Goal: Task Accomplishment & Management: Use online tool/utility

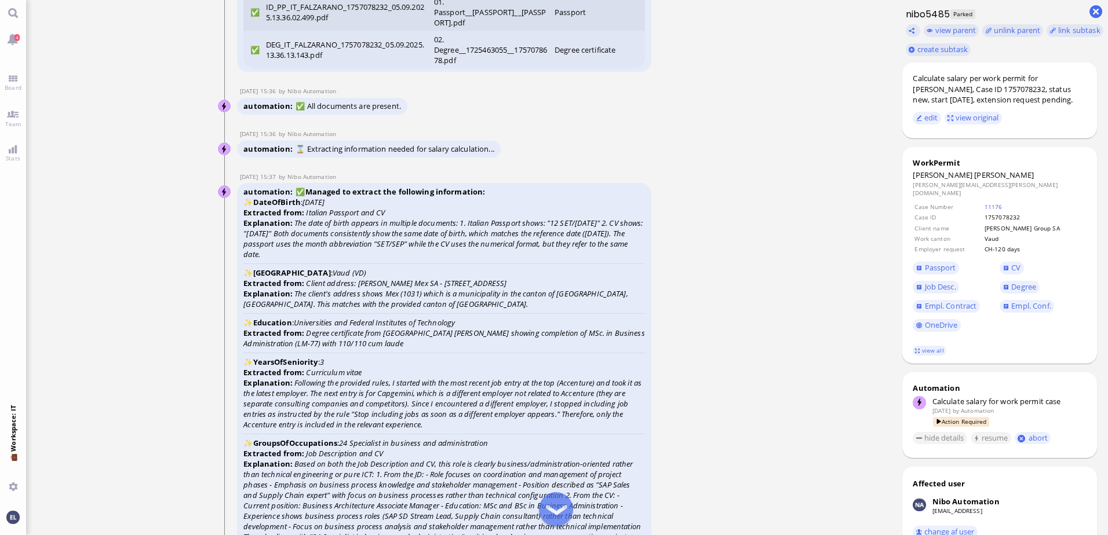
scroll to position [-2643, 0]
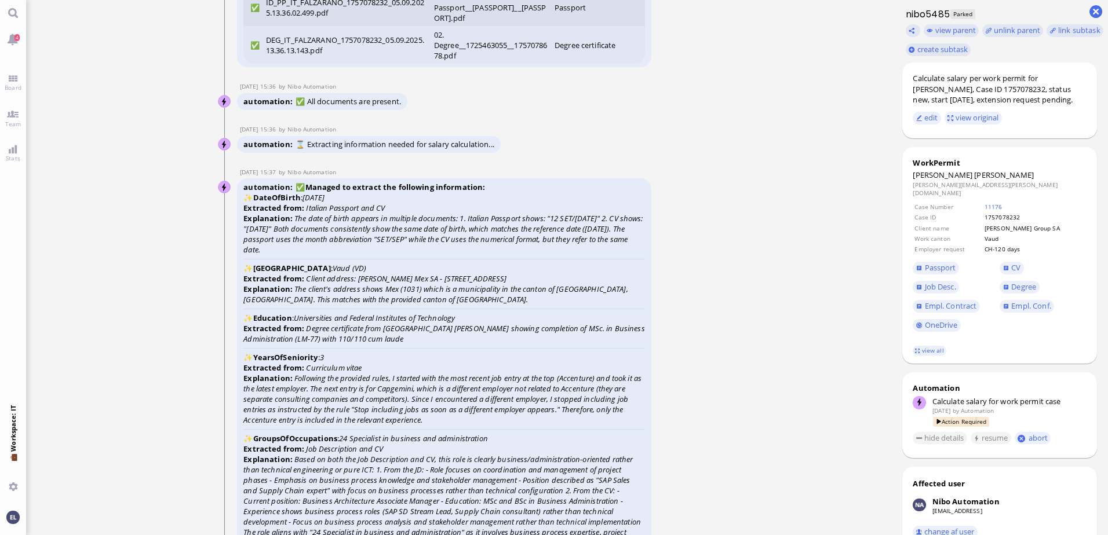
click at [728, 195] on ticket "05 Sep 15:34 by Automation Automation Calculate eligible salary for work permit…" at bounding box center [458, 267] width 865 height 535
click at [1025, 301] on span "Empl. Conf." at bounding box center [1030, 306] width 39 height 10
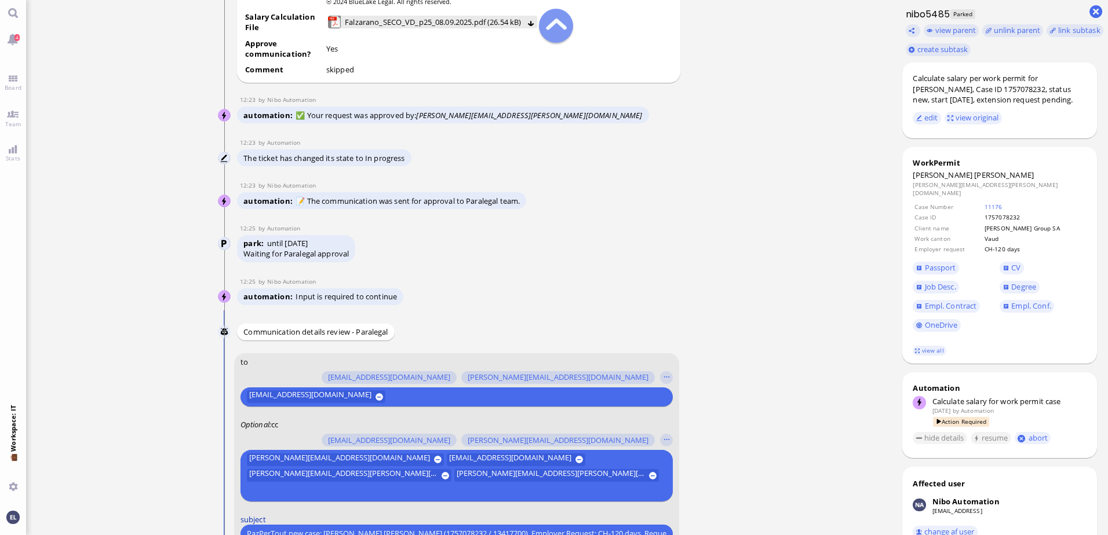
scroll to position [-499, 0]
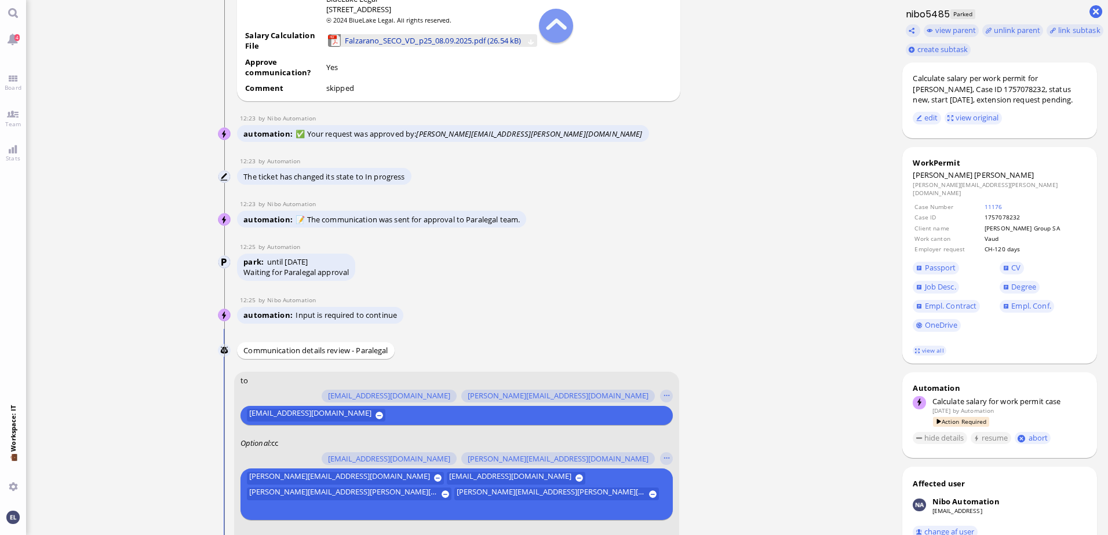
click at [500, 47] on span "Falzarano_SECO_VD_p25_08.09.2025.pdf (26.54 kB)" at bounding box center [433, 40] width 176 height 13
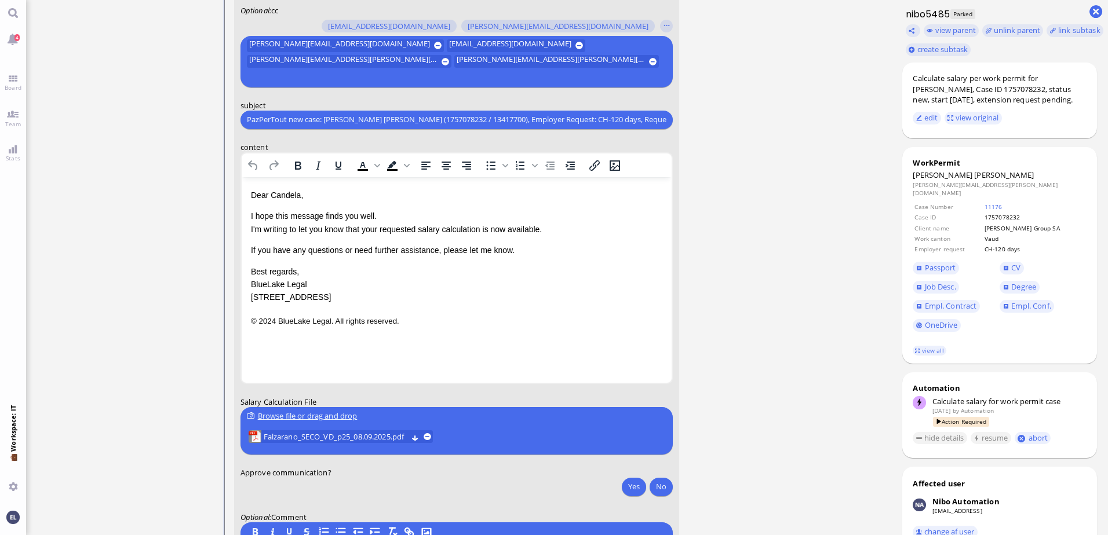
scroll to position [0, 0]
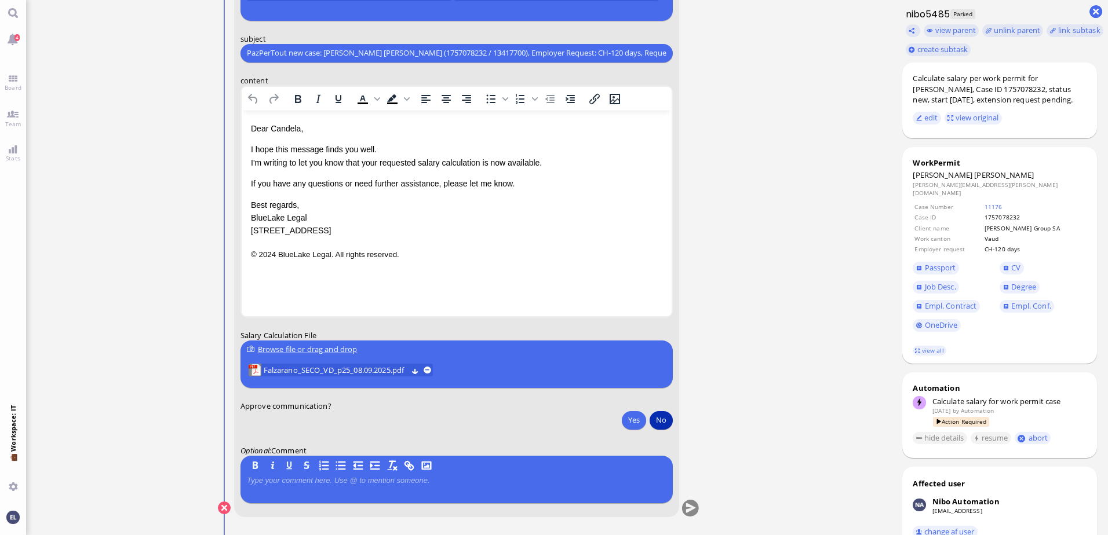
click at [659, 421] on button "No" at bounding box center [660, 420] width 23 height 19
type button "false"
click at [349, 480] on p at bounding box center [456, 480] width 419 height 9
click at [692, 508] on button "submit" at bounding box center [690, 508] width 17 height 17
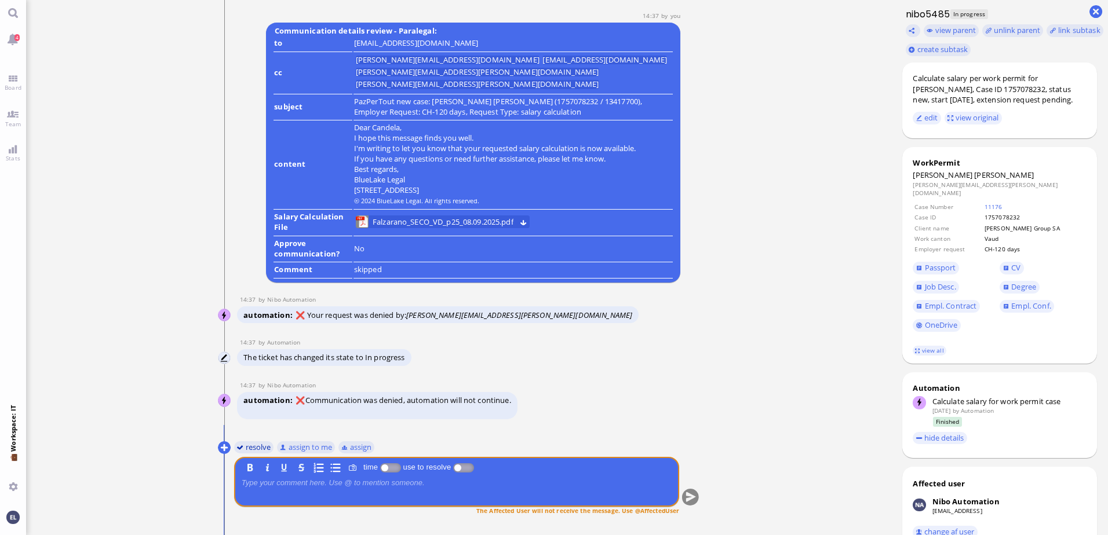
click at [258, 447] on button "resolve" at bounding box center [254, 447] width 40 height 13
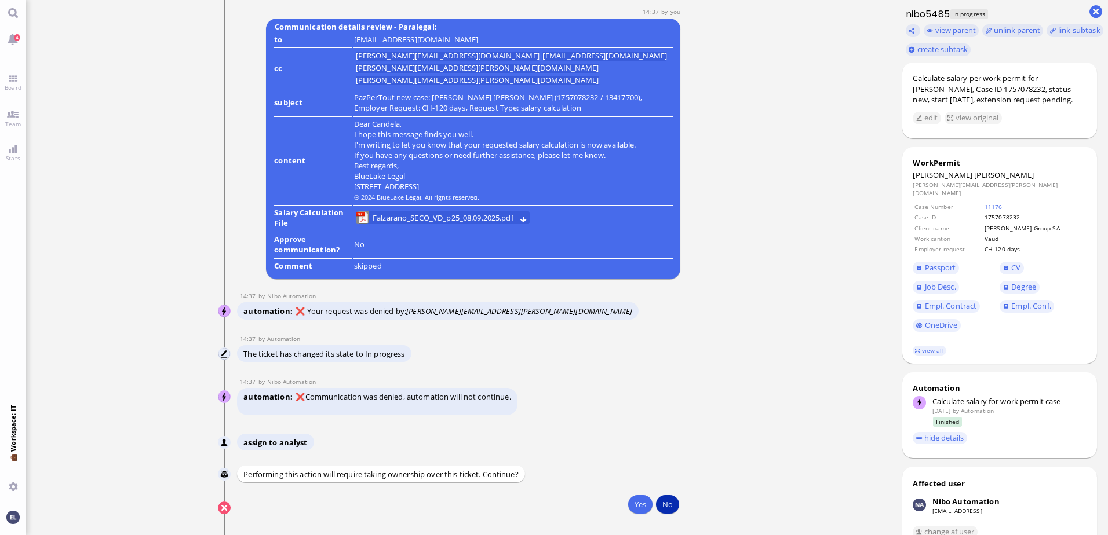
click at [670, 506] on button "No" at bounding box center [667, 504] width 23 height 19
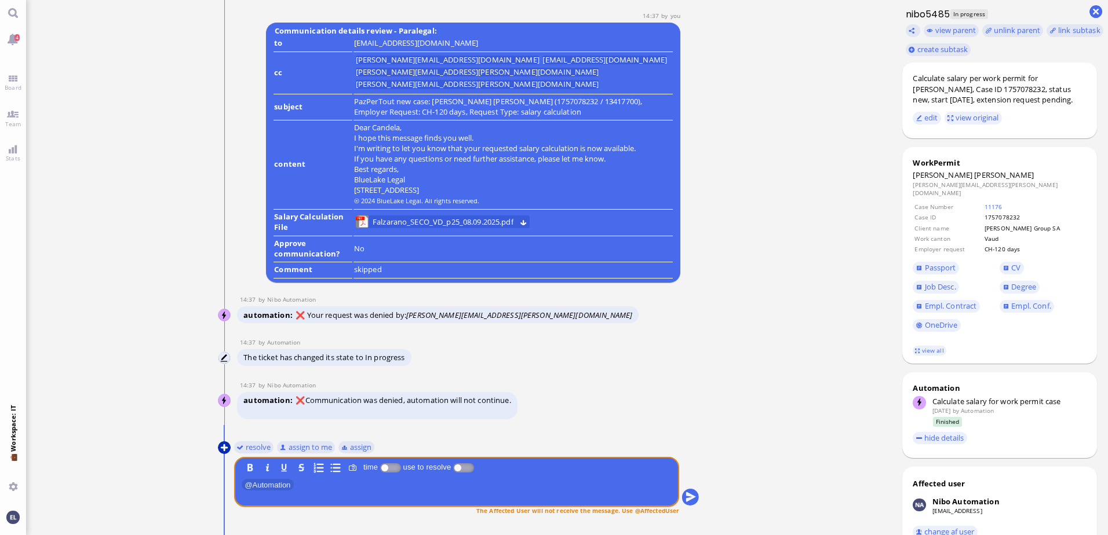
click at [224, 450] on button at bounding box center [224, 447] width 13 height 13
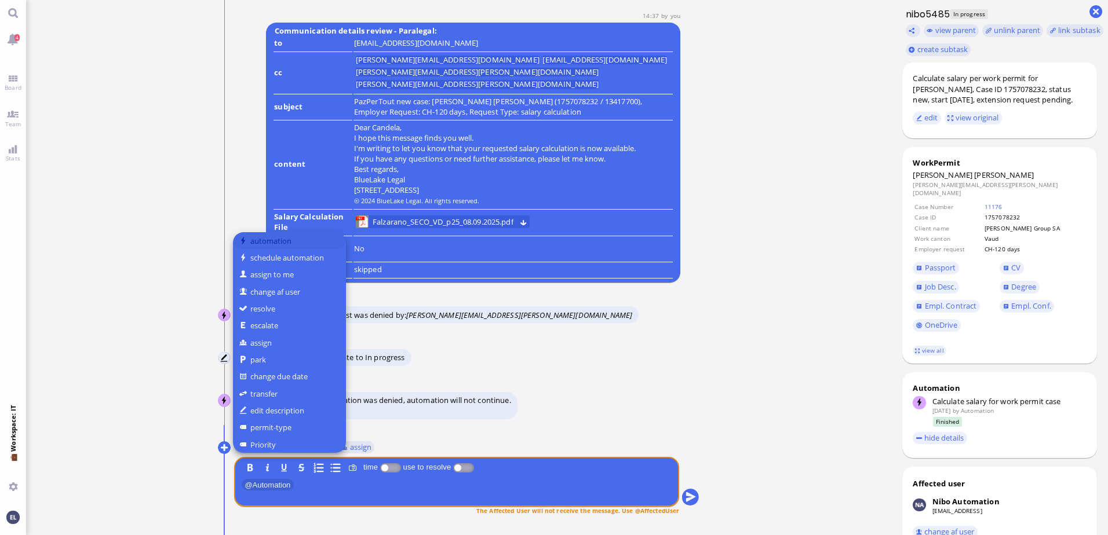
click at [286, 240] on button "automation" at bounding box center [289, 240] width 113 height 17
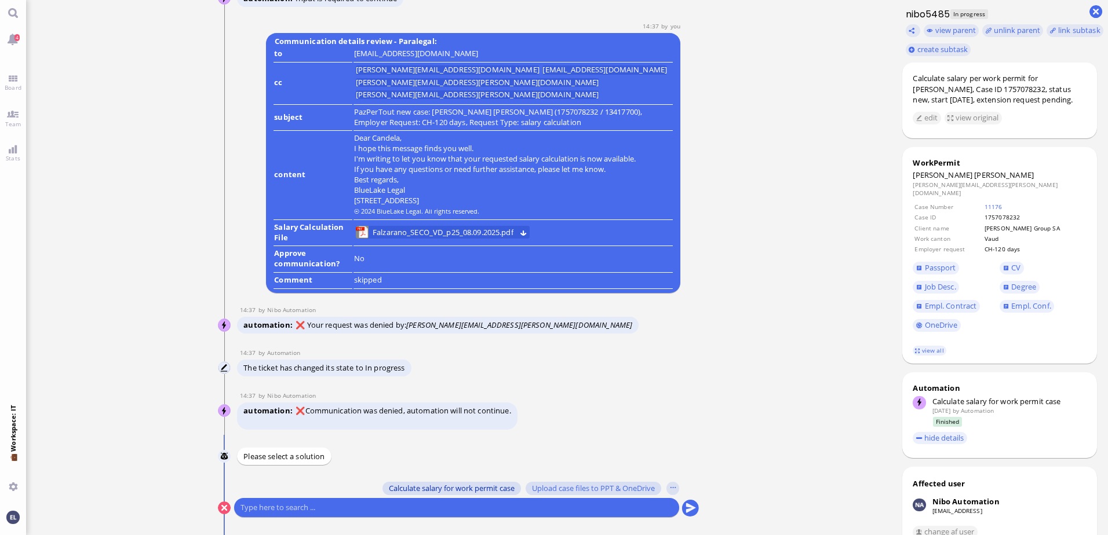
click at [459, 484] on span "Calculate salary for work permit case" at bounding box center [452, 488] width 126 height 9
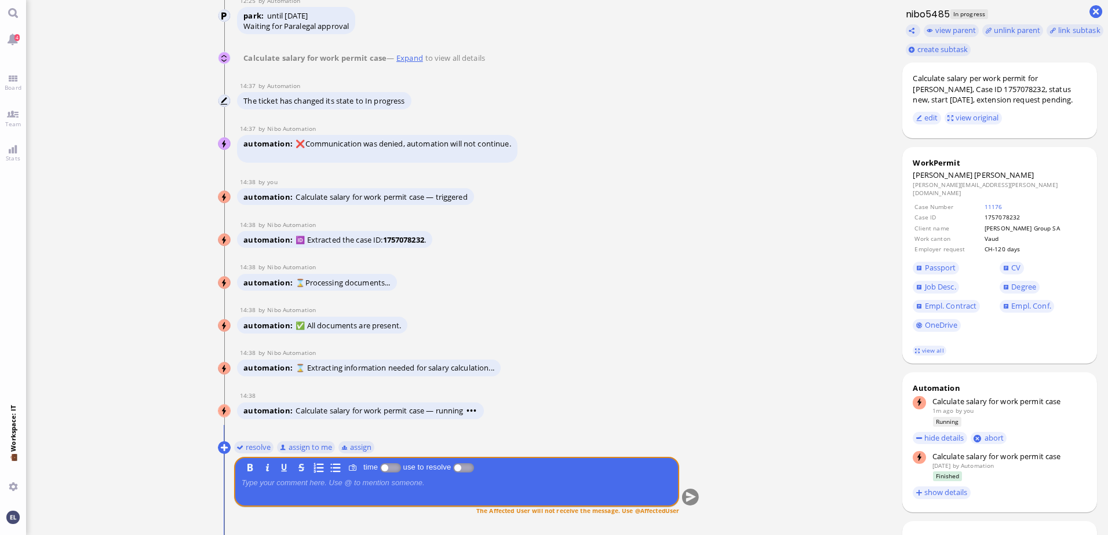
click at [470, 517] on div "The Affected User will not receive the message. Use @AffectedUser" at bounding box center [456, 511] width 445 height 11
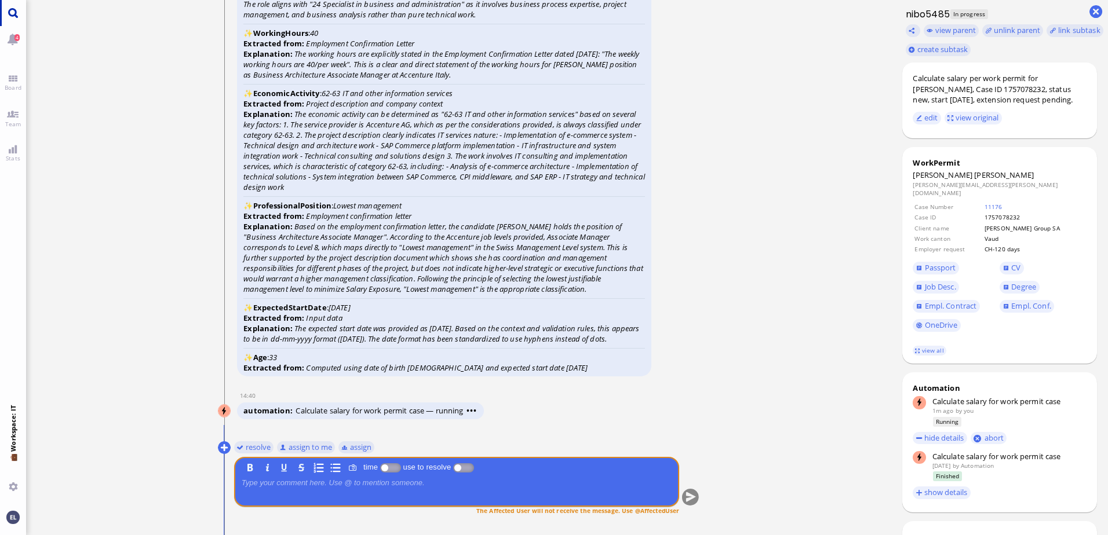
click at [14, 10] on link "Main menu" at bounding box center [13, 13] width 26 height 26
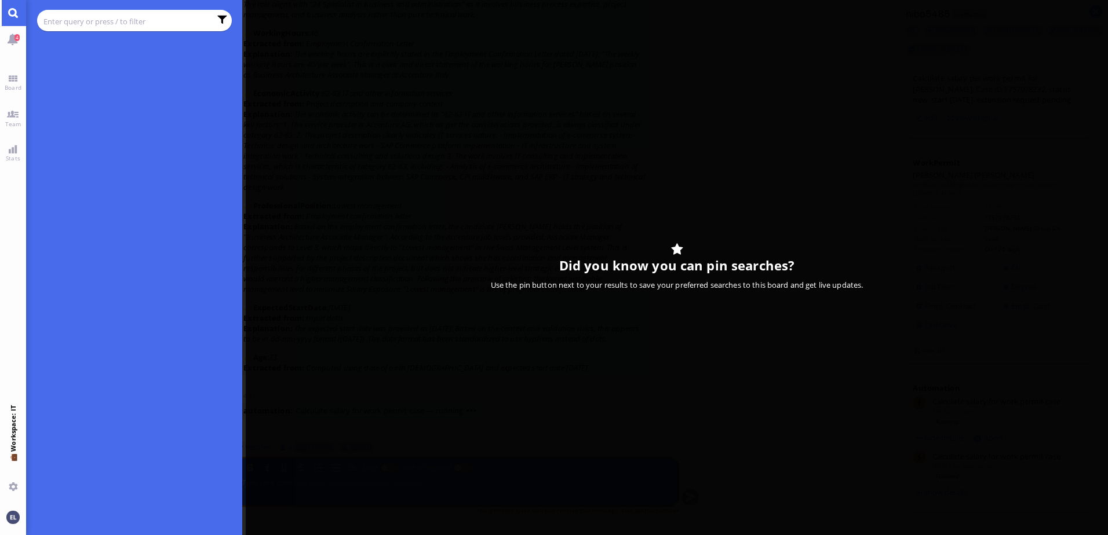
click at [72, 17] on input "text" at bounding box center [126, 21] width 167 height 13
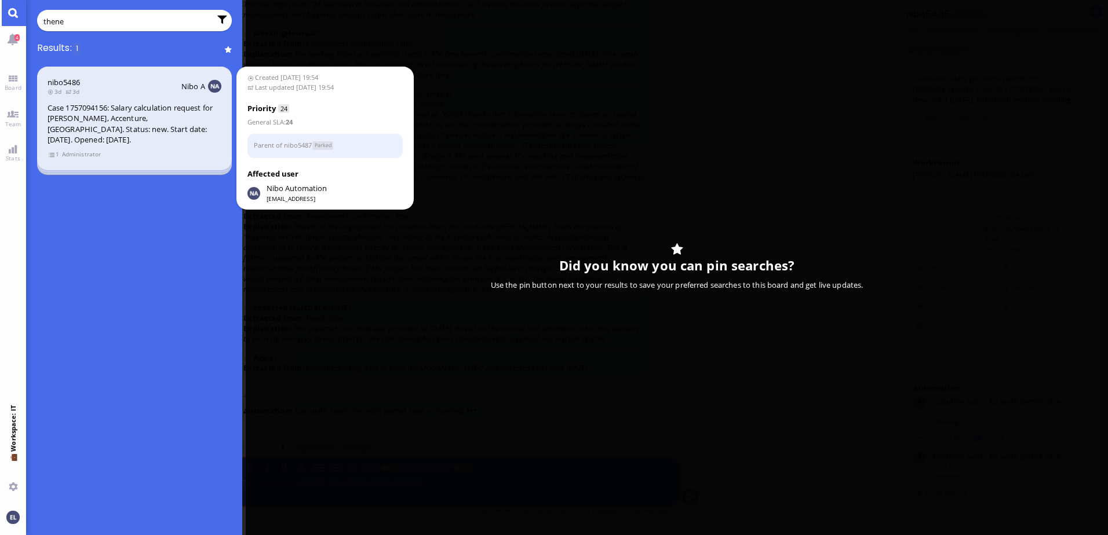
type input "thene"
click at [98, 125] on div "Case 1757094156: Salary calculation request for Alexandra Thenée, Accenture, Zu…" at bounding box center [135, 124] width 174 height 43
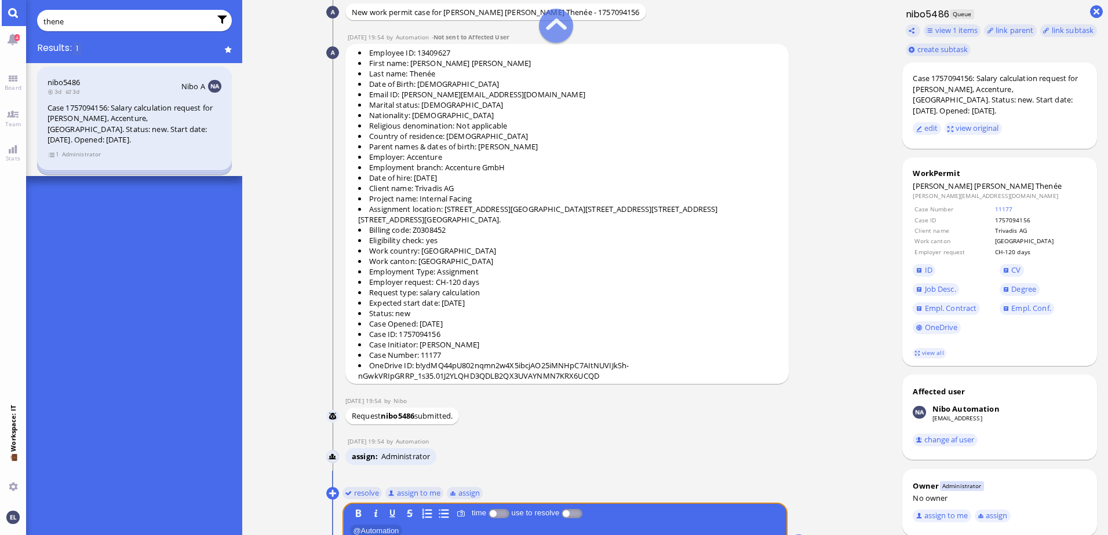
scroll to position [-65, 0]
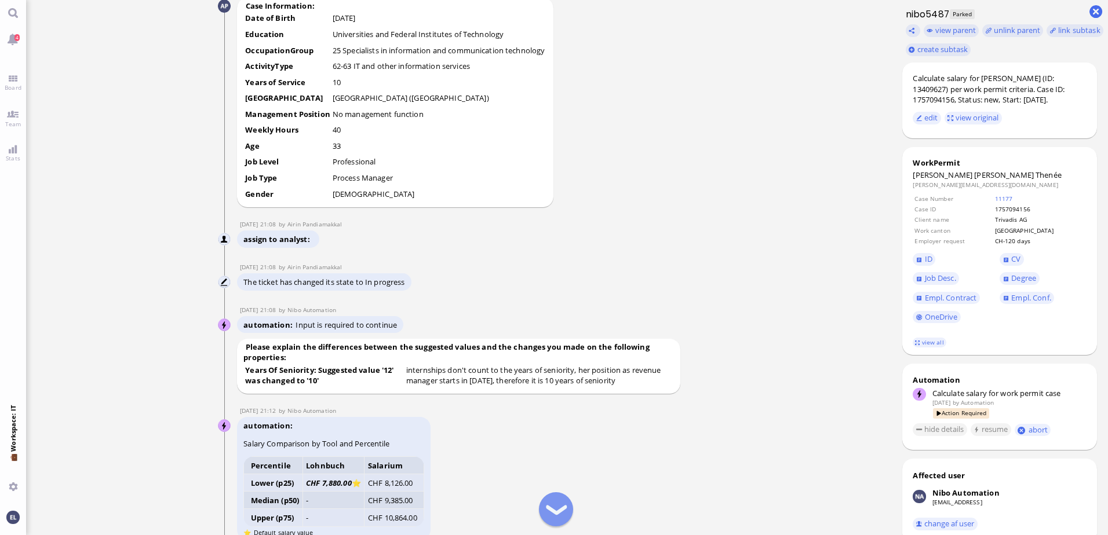
scroll to position [-1390, 0]
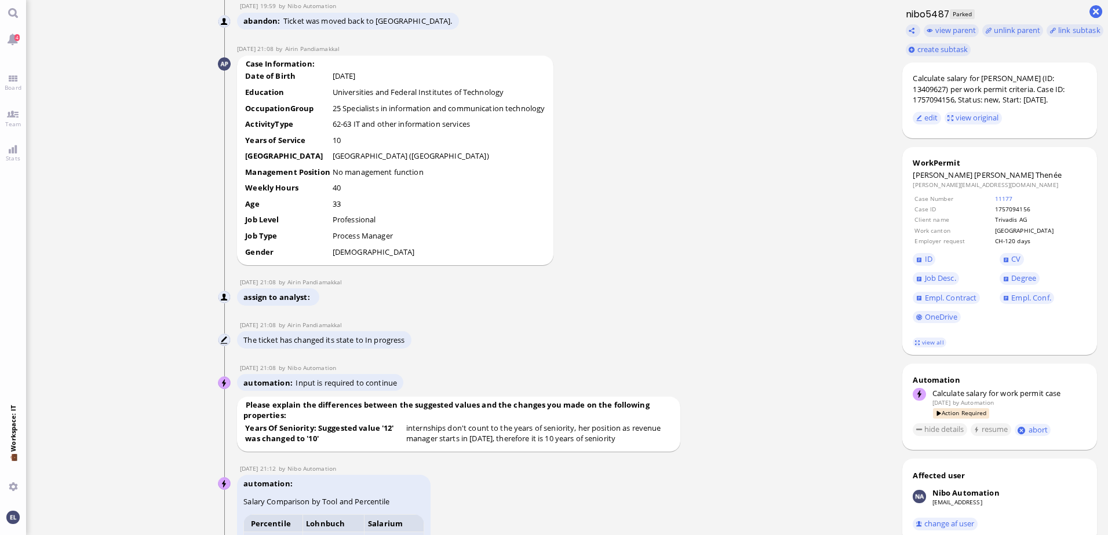
click at [729, 285] on ticket "[DATE] 19:54 by Automation Automation Calculate eligible salary for work permit…" at bounding box center [458, 267] width 865 height 535
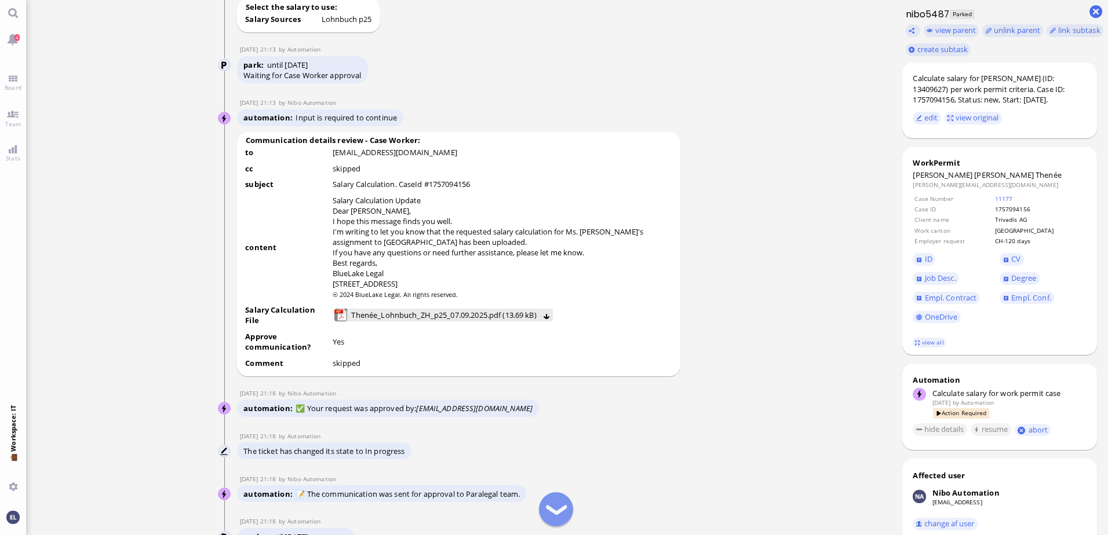
scroll to position [-695, 0]
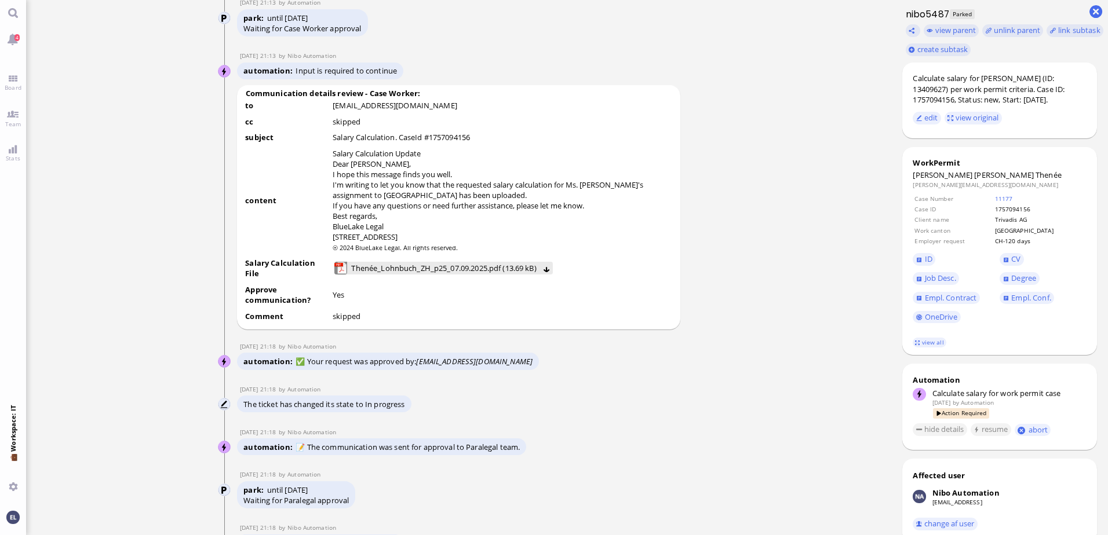
click at [711, 468] on nitautoscroll "[DATE] 19:54 by Automation Automation Calculate eligible salary for work permit…" at bounding box center [458, 267] width 535 height 535
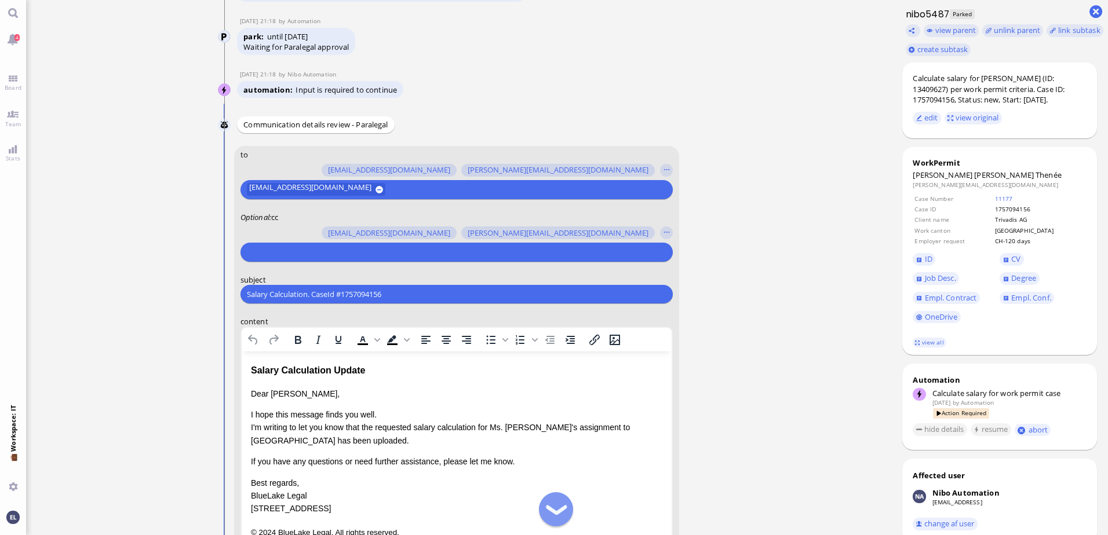
scroll to position [-232, 0]
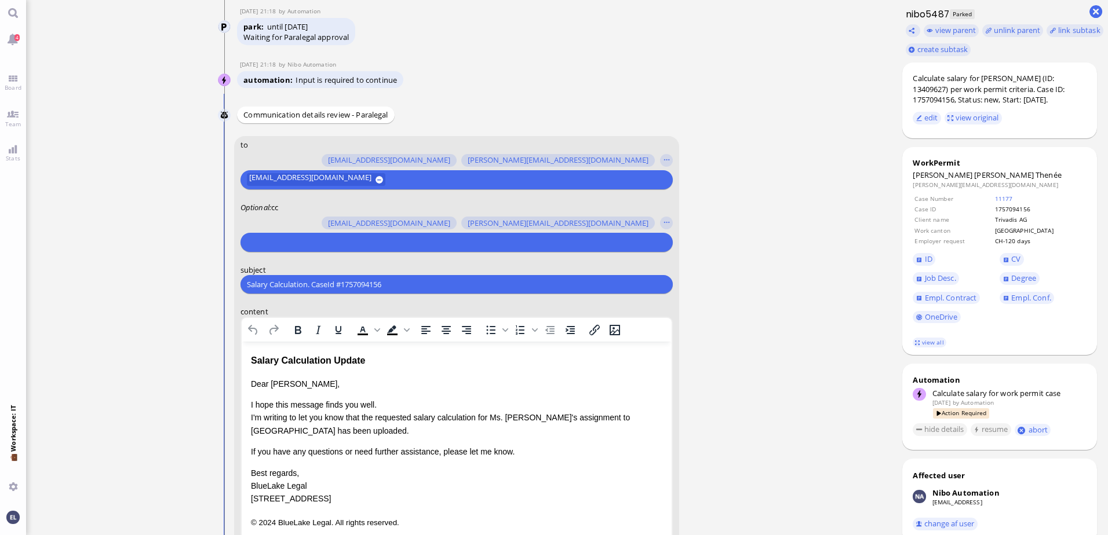
click at [294, 239] on input "text" at bounding box center [455, 242] width 417 height 12
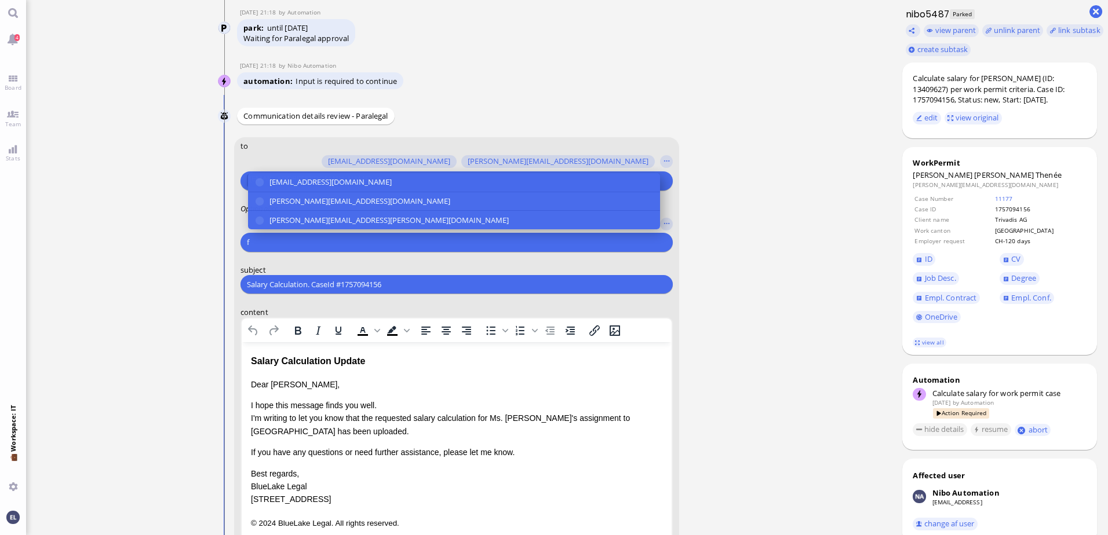
scroll to position [-231, 0]
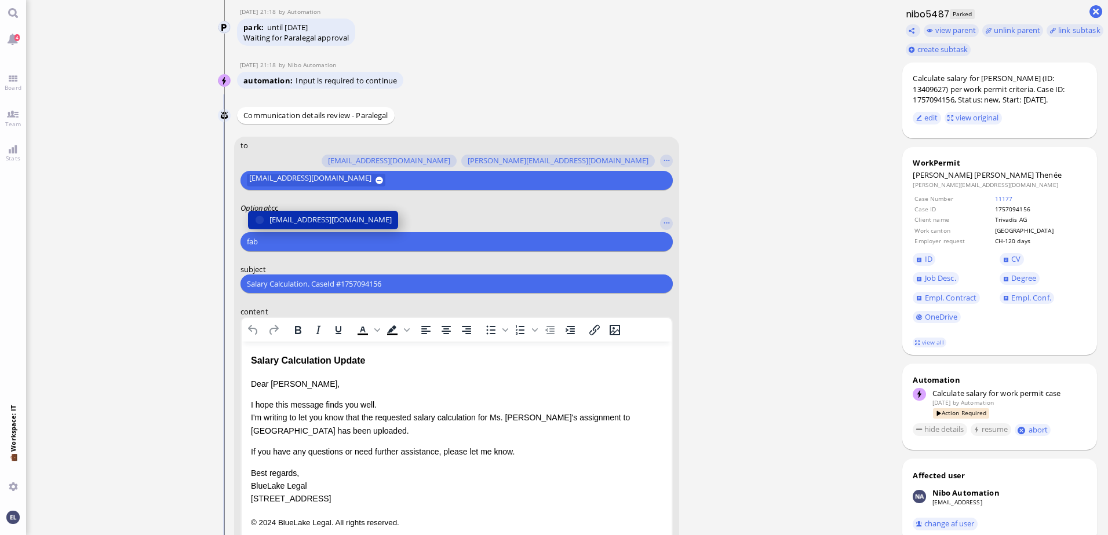
type input "fab"
click at [301, 221] on span "[EMAIL_ADDRESS][DOMAIN_NAME]" at bounding box center [330, 220] width 122 height 12
type input "airin"
click at [334, 221] on span "[EMAIL_ADDRESS][DOMAIN_NAME]" at bounding box center [330, 220] width 122 height 12
type input "[PERSON_NAME]"
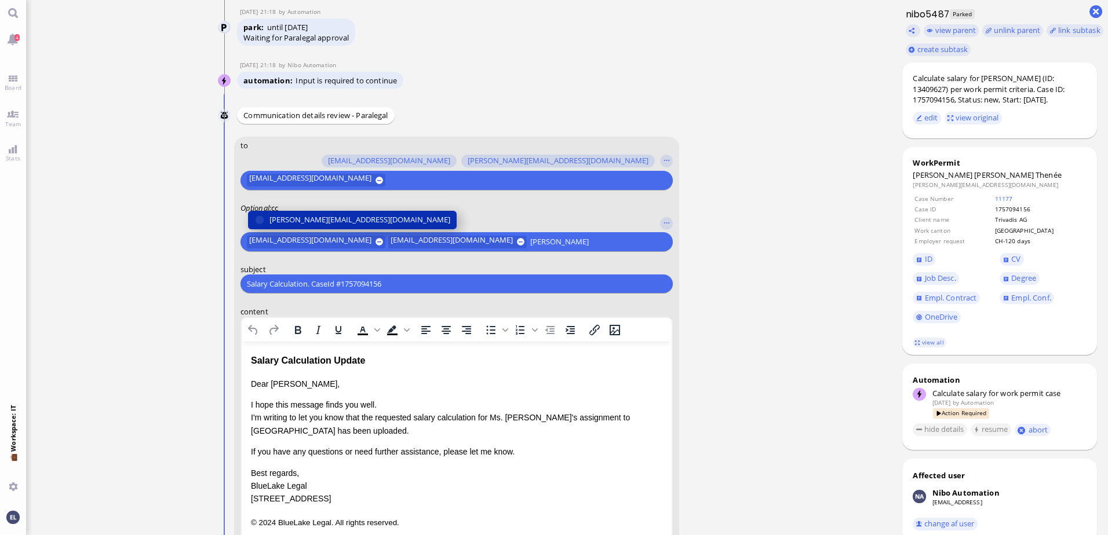
click at [341, 221] on span "[PERSON_NAME][EMAIL_ADDRESS][DOMAIN_NAME]" at bounding box center [359, 220] width 181 height 12
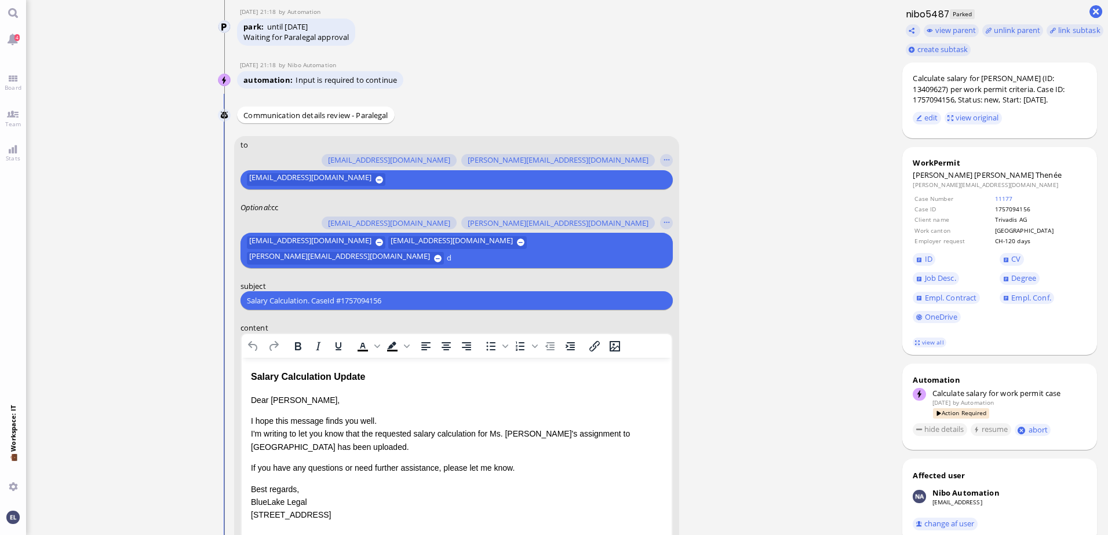
scroll to position [-247, 0]
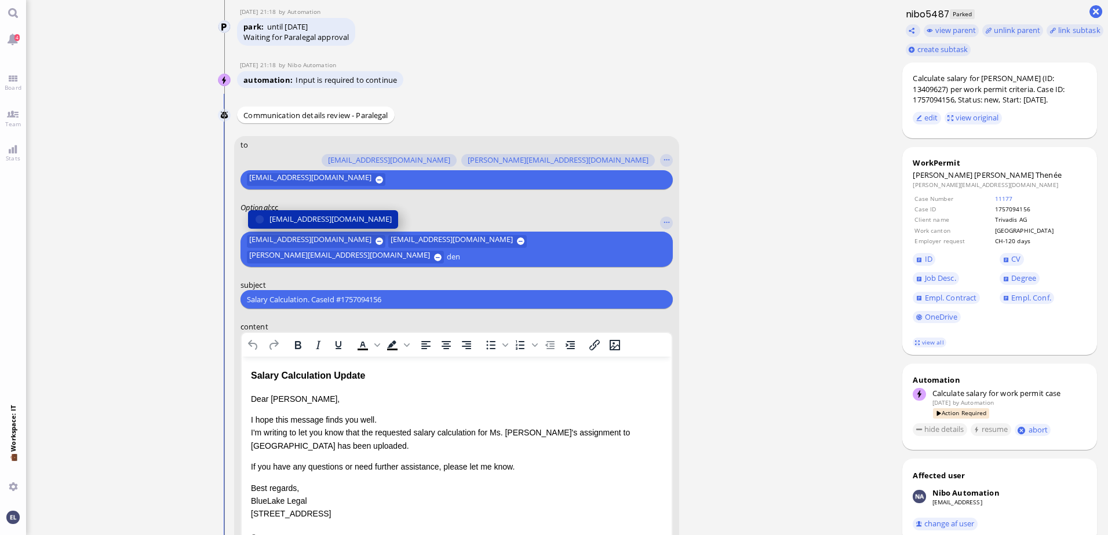
type input "den"
click at [302, 221] on span "[EMAIL_ADDRESS][DOMAIN_NAME]" at bounding box center [330, 219] width 122 height 12
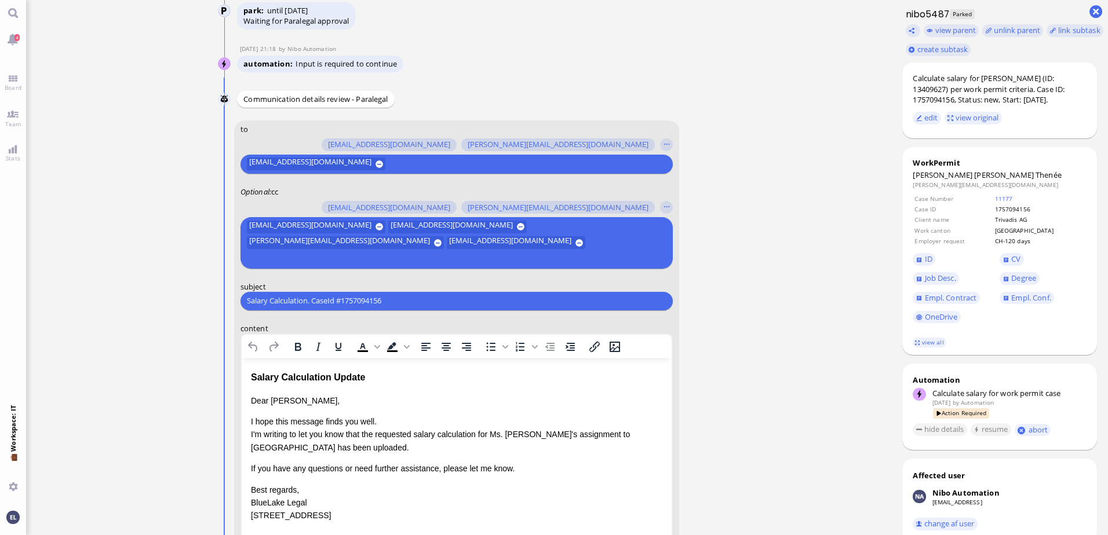
drag, startPoint x: 408, startPoint y: 298, endPoint x: 92, endPoint y: 298, distance: 316.9
click at [92, 298] on ticket "[DATE] 19:54 by Automation Automation Calculate eligible salary for work permit…" at bounding box center [458, 267] width 865 height 535
paste input "RE: PazPerTout new case: [PERSON_NAME] [PERSON_NAME] Thenée (1757094156 / 13409…"
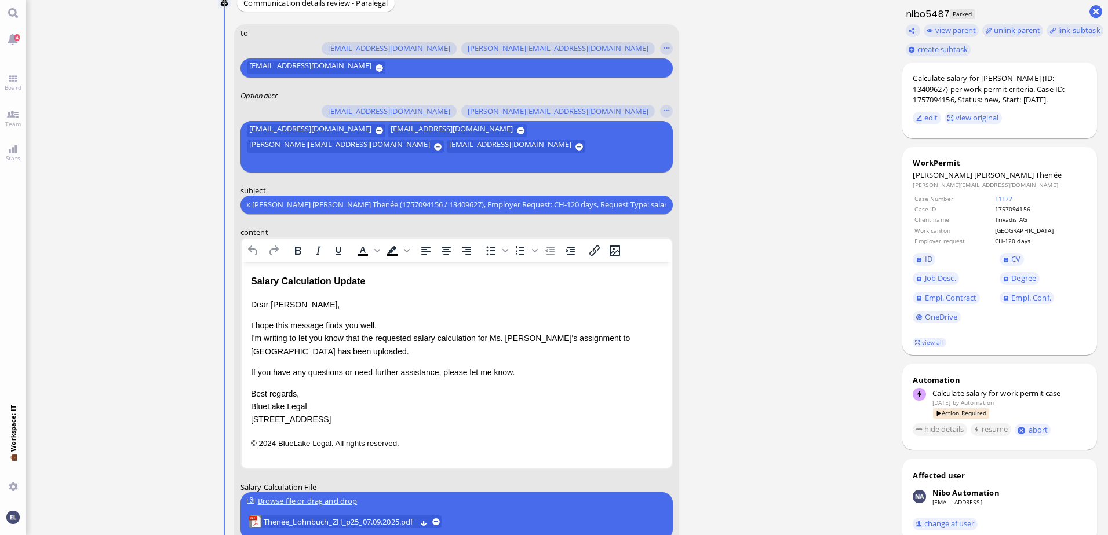
scroll to position [-132, 0]
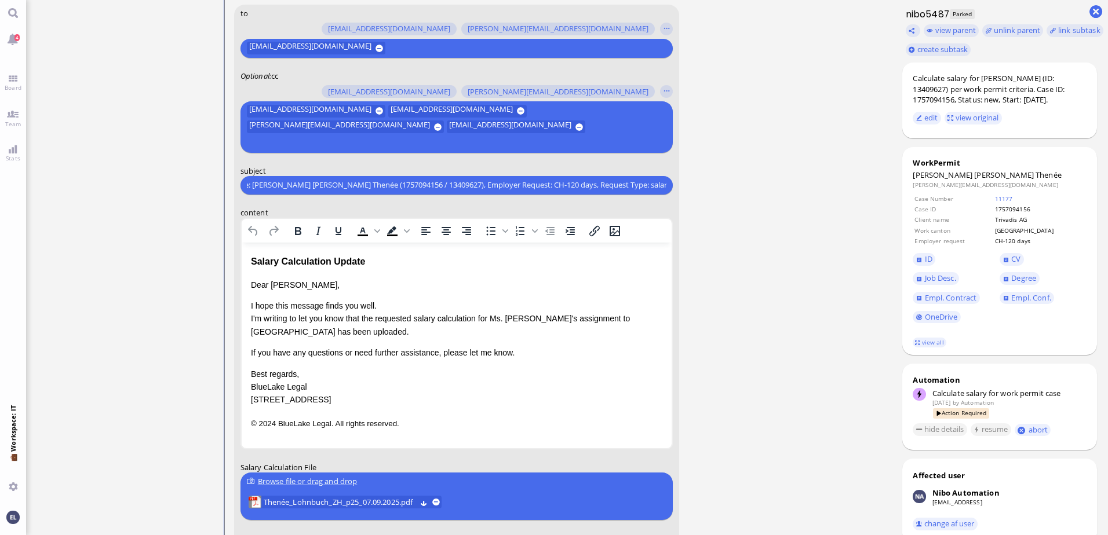
type input "RE: PazPerTout new case: [PERSON_NAME] [PERSON_NAME] Thenée (1757094156 / 13409…"
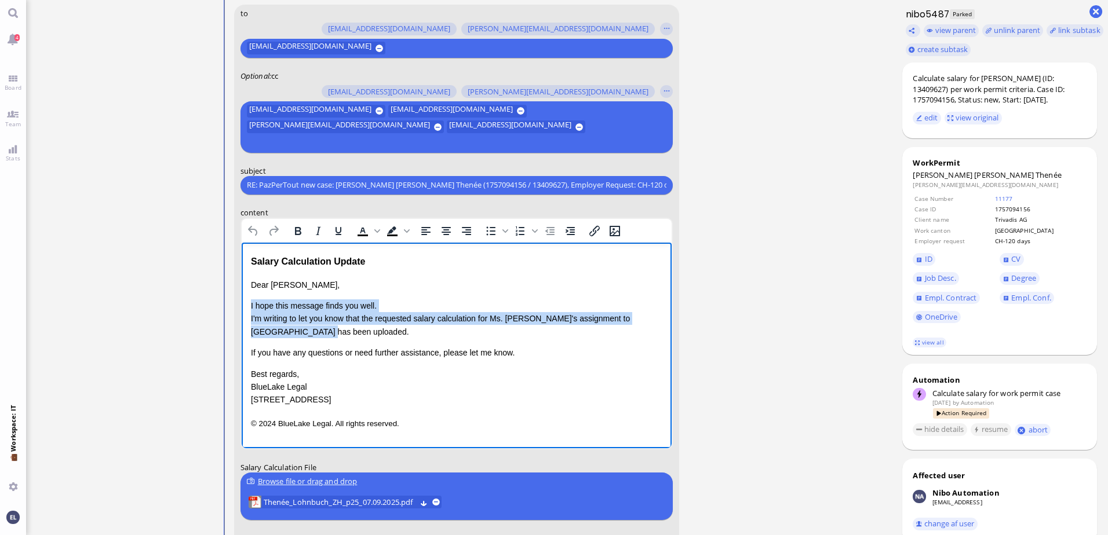
drag, startPoint x: 283, startPoint y: 327, endPoint x: 248, endPoint y: 306, distance: 40.5
click at [248, 306] on html "Salary Calculation Update Dear [PERSON_NAME], I hope this message finds you wel…" at bounding box center [456, 341] width 430 height 199
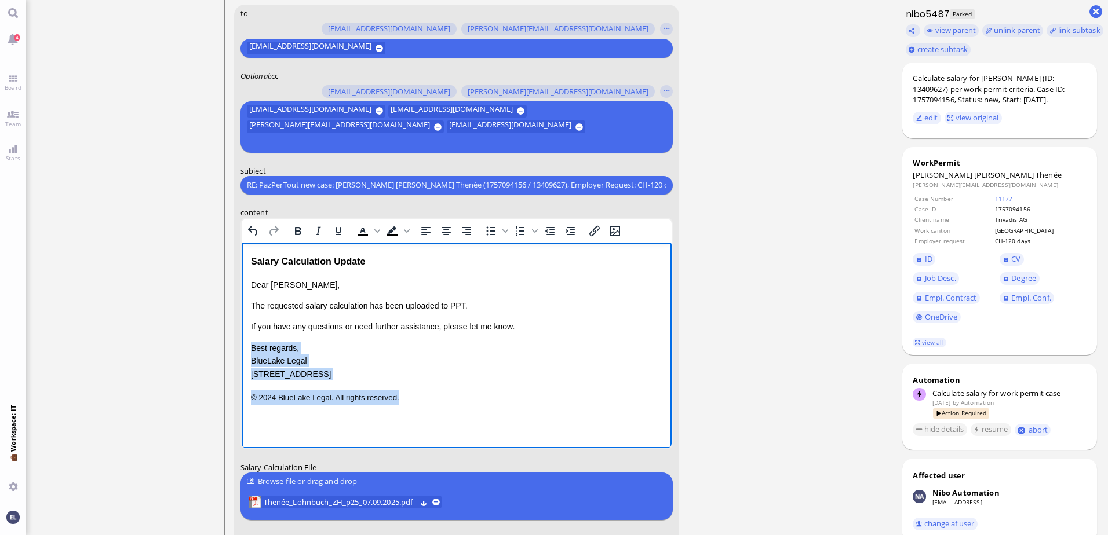
drag, startPoint x: 411, startPoint y: 399, endPoint x: 250, endPoint y: 348, distance: 168.7
click at [250, 348] on div "Salary Calculation Update Dear [PERSON_NAME], The requested salary calculation …" at bounding box center [455, 329] width 411 height 151
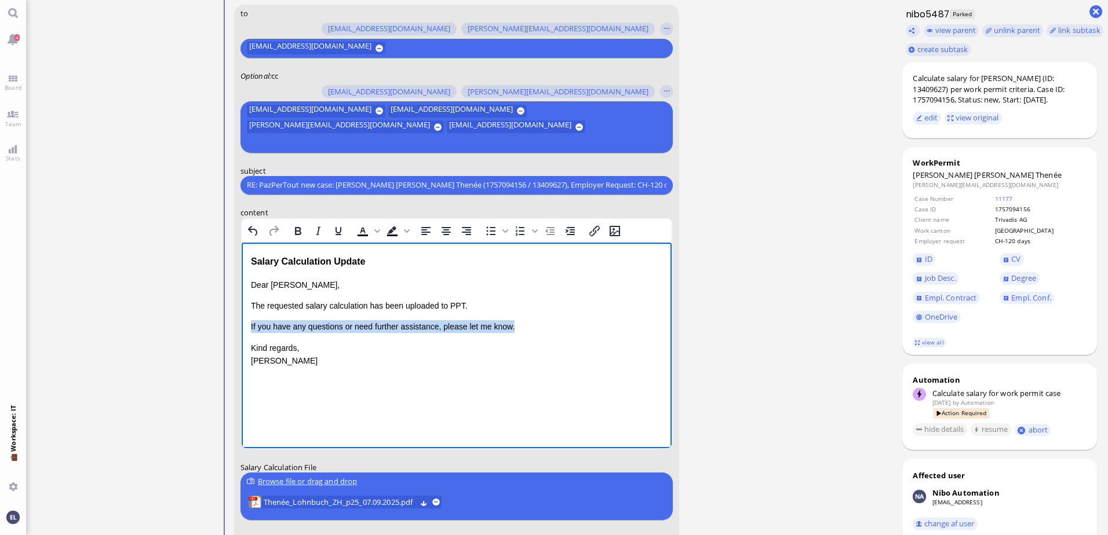
drag, startPoint x: 503, startPoint y: 322, endPoint x: 242, endPoint y: 327, distance: 260.7
click at [242, 327] on html "Salary Calculation Update Dear [PERSON_NAME], The requested salary calculation …" at bounding box center [456, 310] width 430 height 137
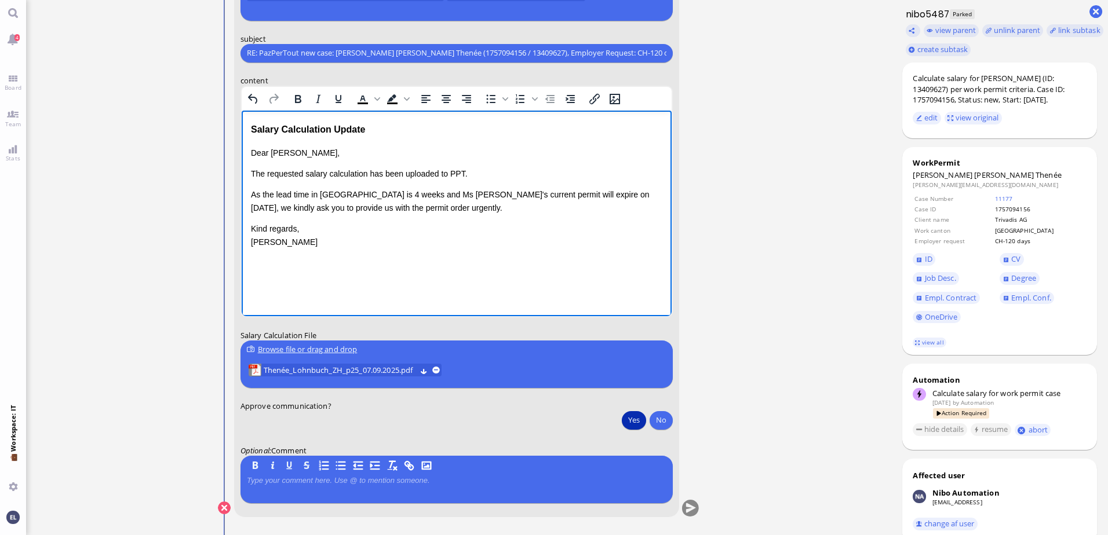
click at [634, 418] on button "Yes" at bounding box center [634, 420] width 24 height 19
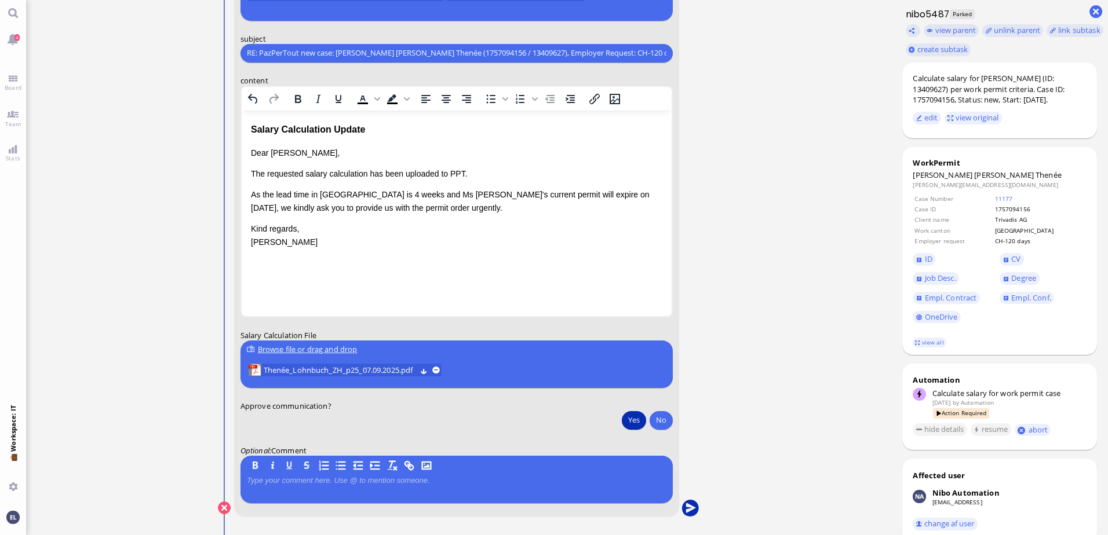
click at [692, 507] on button "submit" at bounding box center [690, 508] width 17 height 17
click at [14, 9] on link "Main menu" at bounding box center [13, 13] width 26 height 26
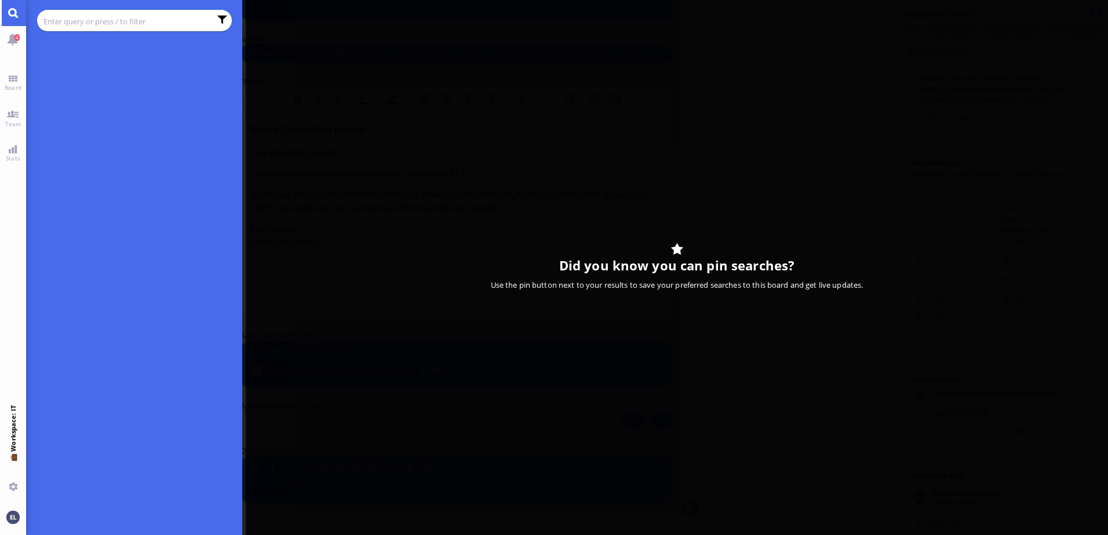
click at [76, 20] on input "text" at bounding box center [126, 21] width 167 height 13
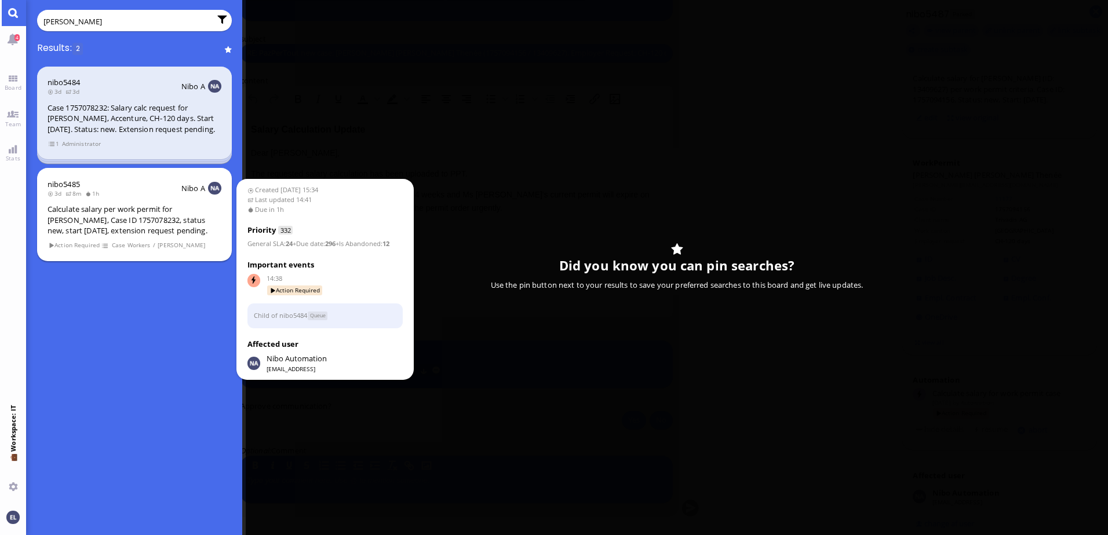
type input "[PERSON_NAME]"
click at [137, 229] on div "Calculate salary per work permit for [PERSON_NAME], Case ID 1757078232, status …" at bounding box center [135, 220] width 174 height 32
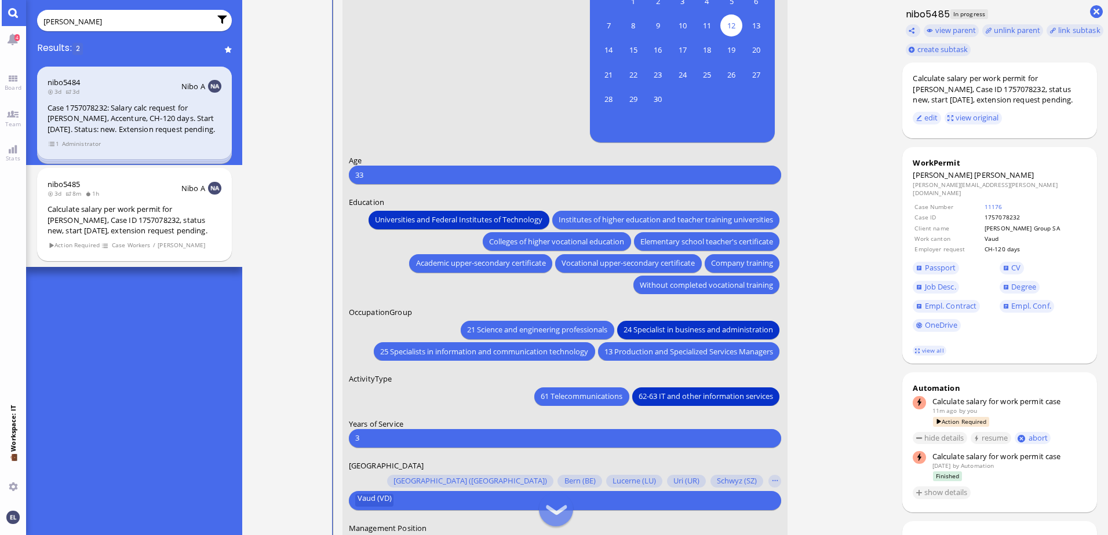
scroll to position [-58, 0]
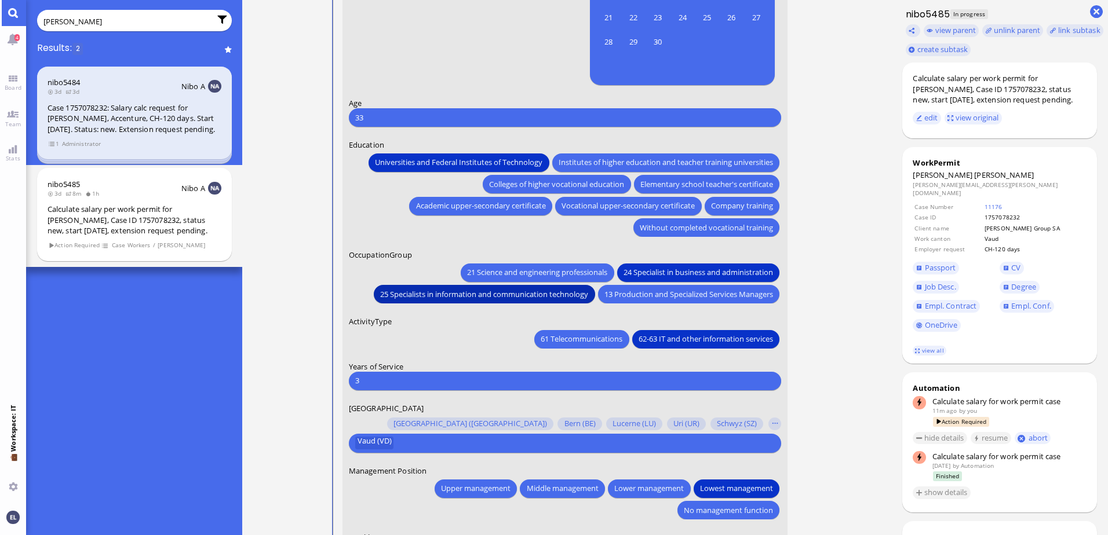
click at [526, 291] on span "25 Specialists in information and communication technology" at bounding box center [484, 294] width 208 height 12
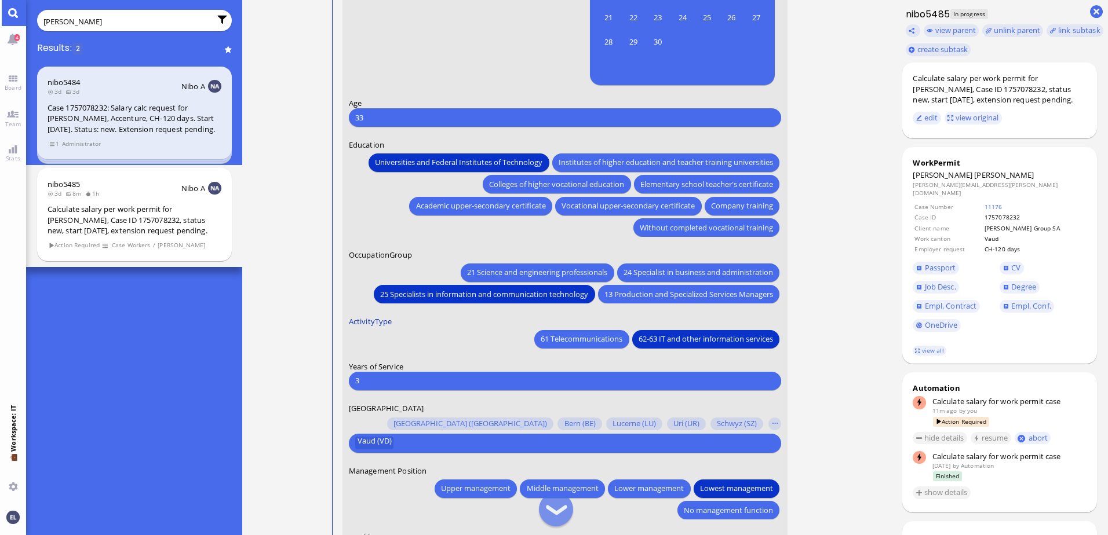
scroll to position [0, 0]
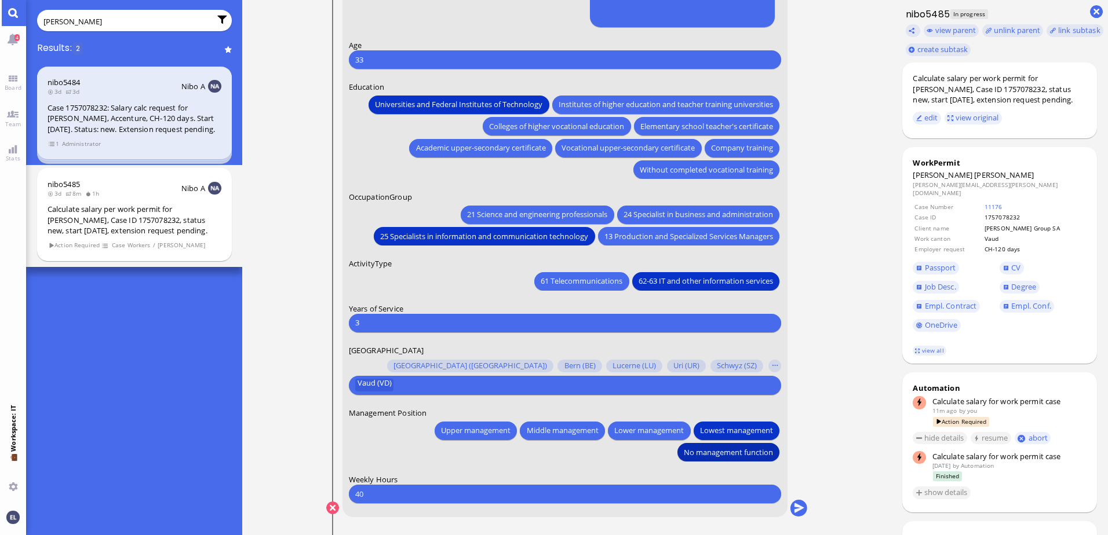
click at [730, 451] on span "No management function" at bounding box center [728, 452] width 89 height 12
click at [801, 507] on button "submit" at bounding box center [798, 508] width 17 height 17
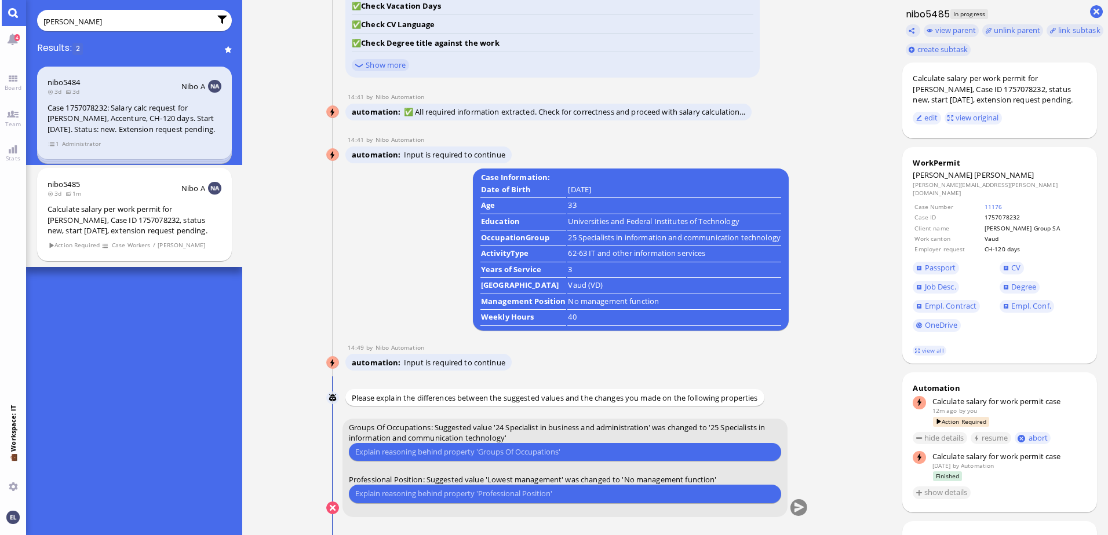
click at [435, 452] on input "text" at bounding box center [564, 452] width 419 height 12
type input "Both values would be okay but in last calculation we used the occupation group …"
click at [453, 492] on input "text" at bounding box center [564, 494] width 419 height 12
type input "Associate Manager has no management function in [GEOGRAPHIC_DATA]."
click at [799, 505] on button "submit" at bounding box center [798, 508] width 17 height 17
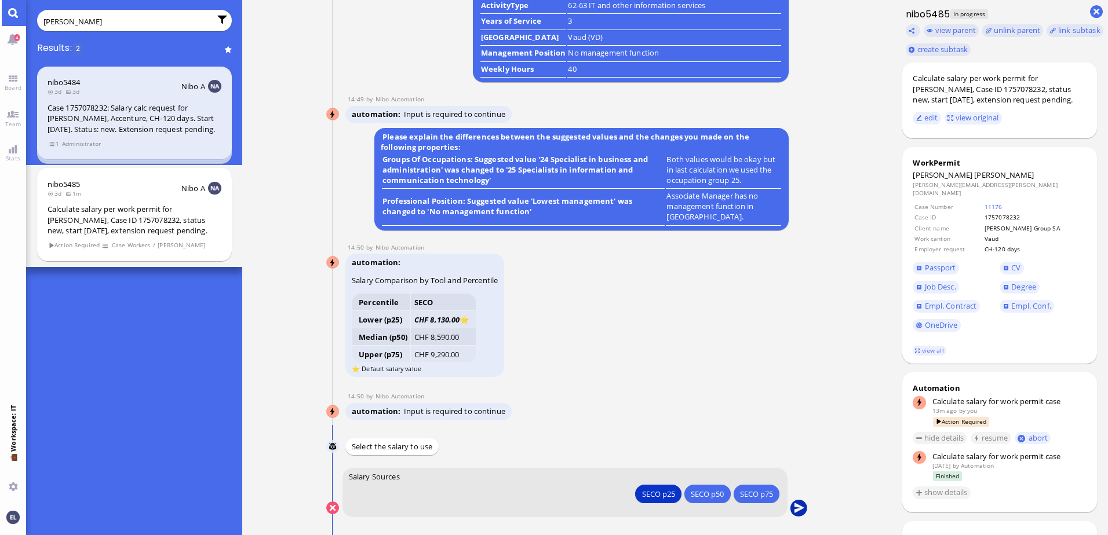
click at [801, 508] on button "submit" at bounding box center [798, 508] width 17 height 17
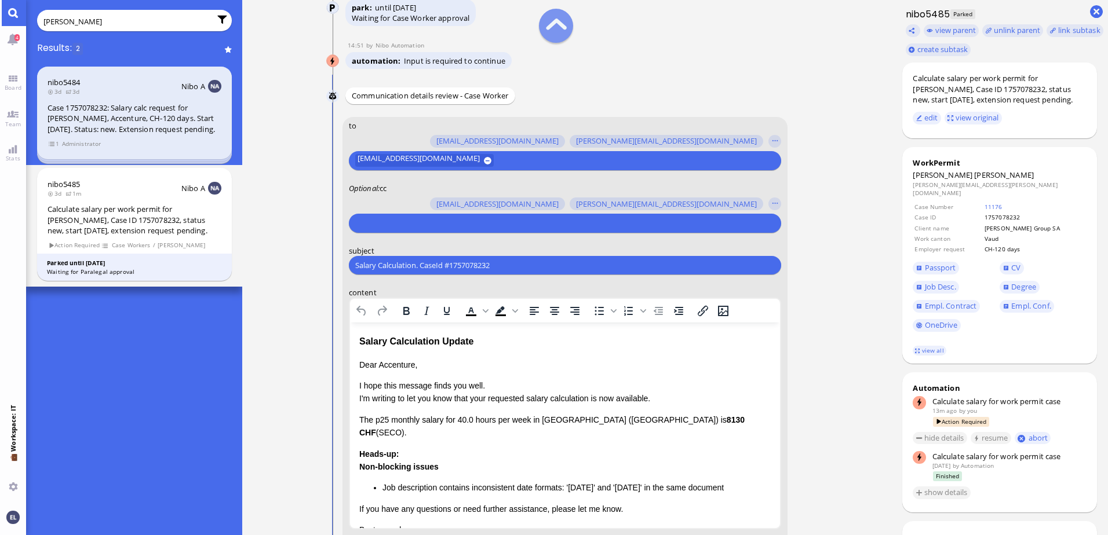
scroll to position [-232, 0]
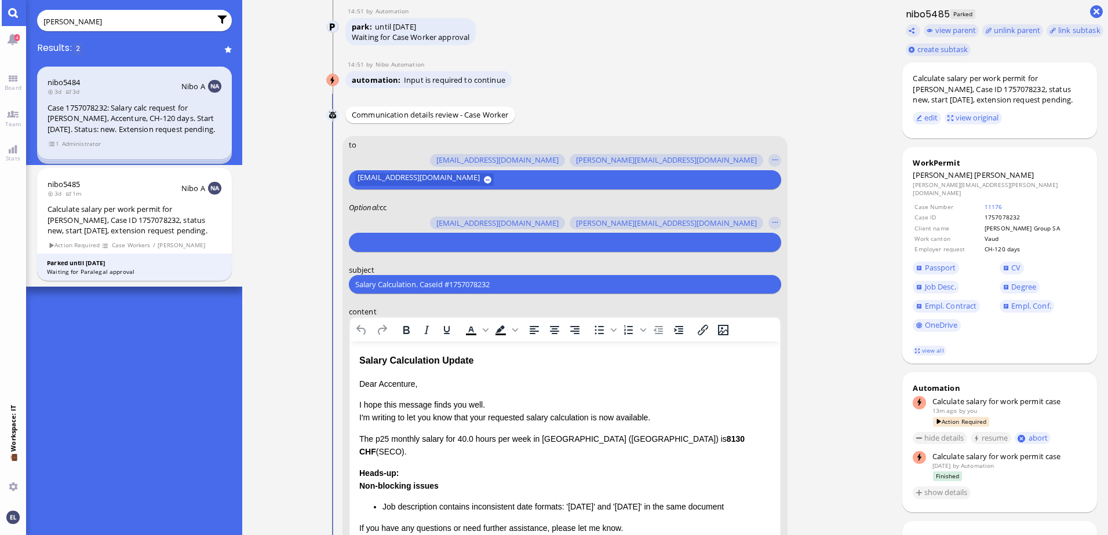
drag, startPoint x: 509, startPoint y: 179, endPoint x: 255, endPoint y: 170, distance: 253.9
click at [255, 170] on ticket "[DATE] 15:34 by Automation Automation Calculate eligible salary for work permit…" at bounding box center [566, 267] width 649 height 535
click at [368, 240] on input "text" at bounding box center [563, 242] width 417 height 12
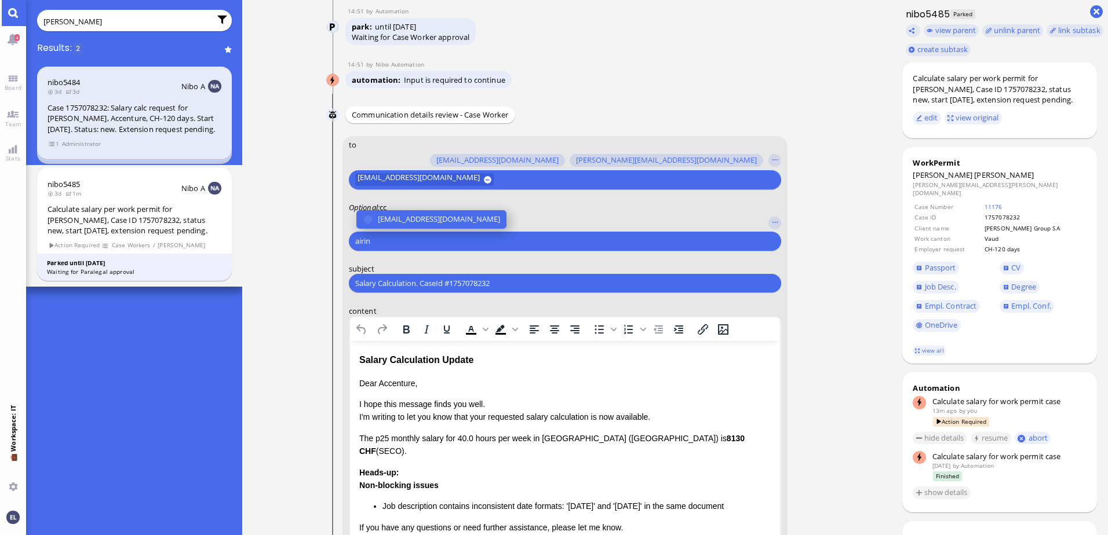
click at [386, 240] on input "airin" at bounding box center [563, 241] width 417 height 12
type input "airin"
click at [398, 213] on span "[EMAIL_ADDRESS][DOMAIN_NAME]" at bounding box center [439, 219] width 122 height 12
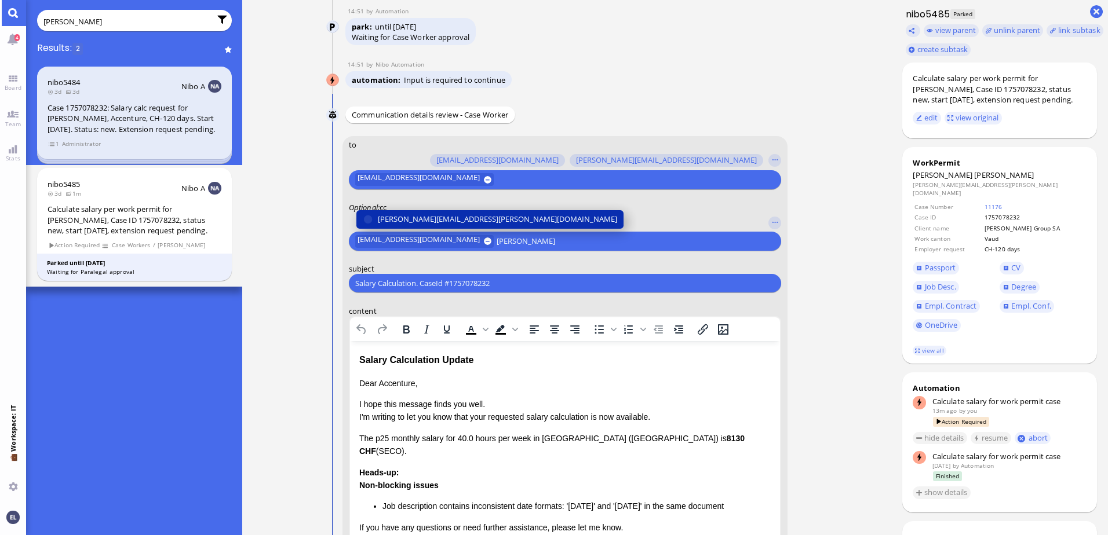
type input "[PERSON_NAME]"
click at [437, 214] on span "[PERSON_NAME][EMAIL_ADDRESS][PERSON_NAME][DOMAIN_NAME]" at bounding box center [497, 219] width 239 height 12
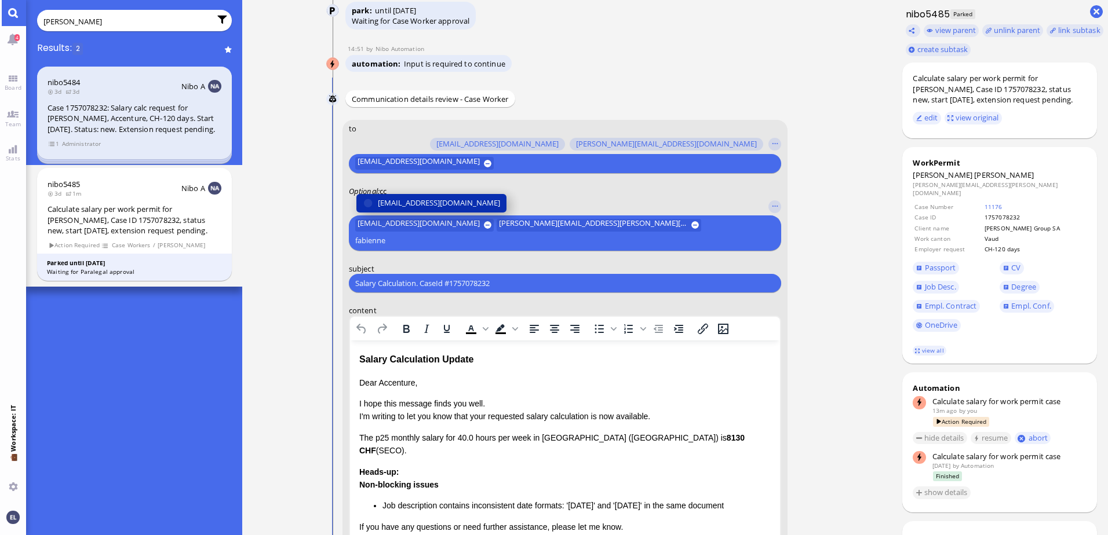
type input "fabienne"
click at [436, 209] on span "[EMAIL_ADDRESS][DOMAIN_NAME]" at bounding box center [439, 203] width 122 height 12
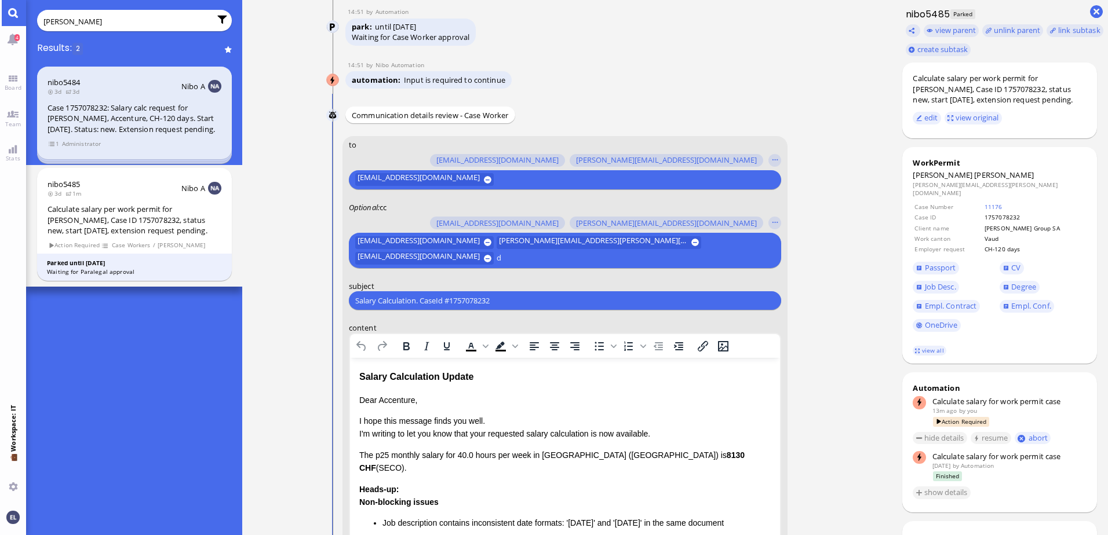
scroll to position [-247, 0]
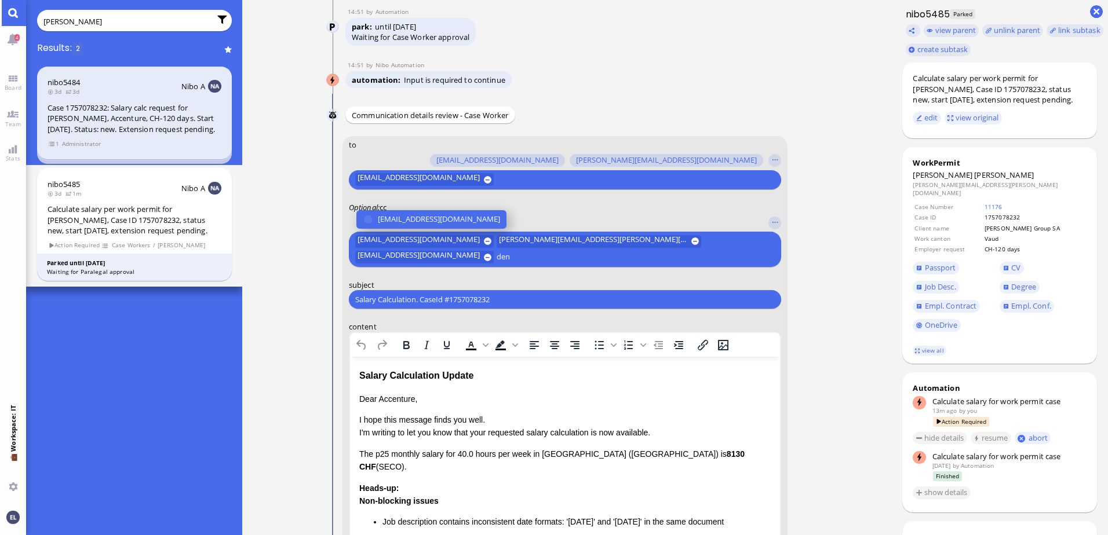
type input "den"
click at [436, 215] on span "[EMAIL_ADDRESS][DOMAIN_NAME]" at bounding box center [439, 219] width 122 height 12
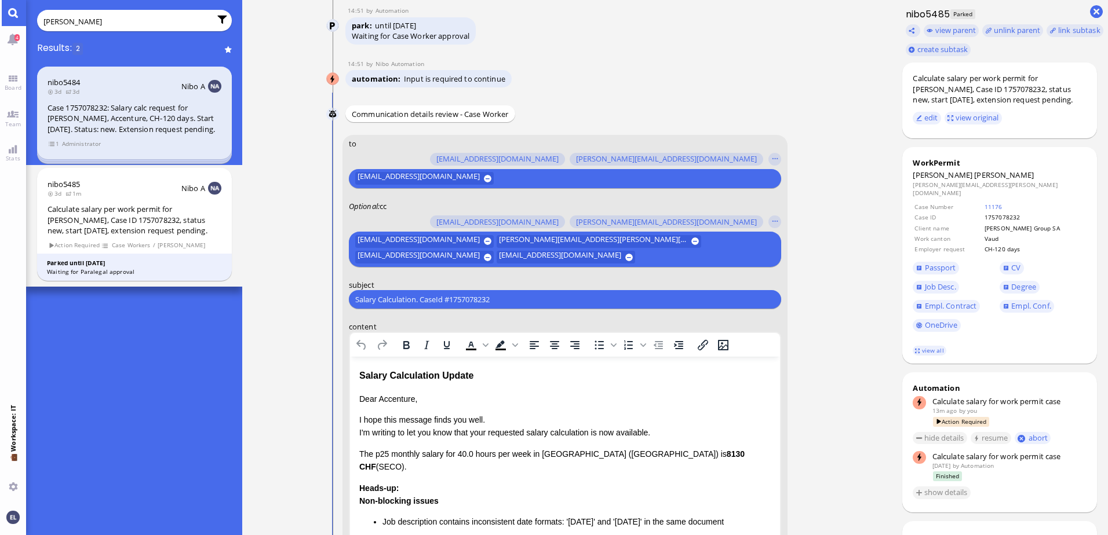
scroll to position [-248, 0]
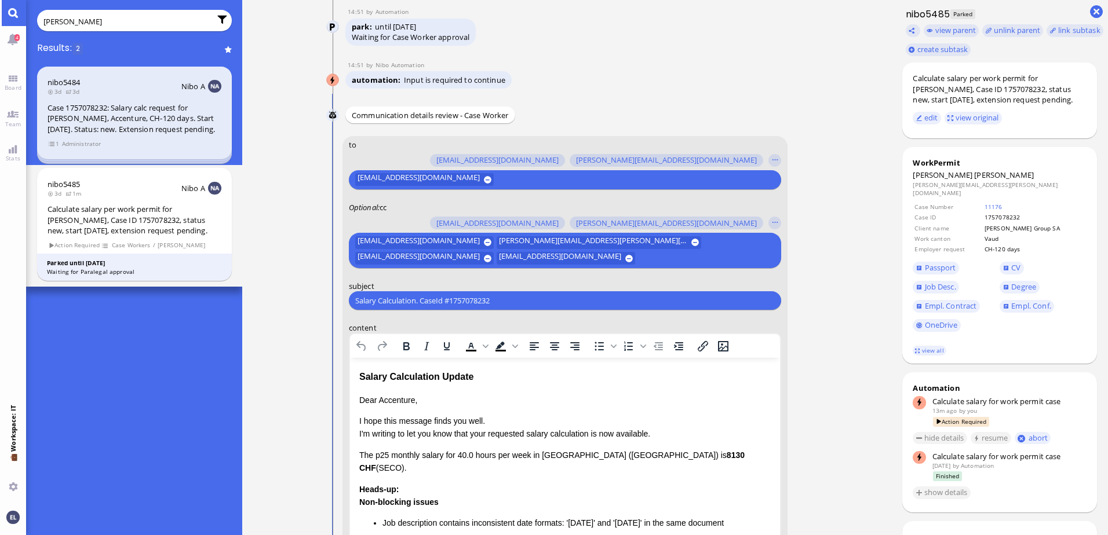
drag, startPoint x: 521, startPoint y: 299, endPoint x: 267, endPoint y: 292, distance: 254.4
click at [267, 292] on ticket "[DATE] 15:34 by Automation Automation Calculate eligible salary for work permit…" at bounding box center [566, 267] width 649 height 535
paste input "RE: PazPerTout new case: [PERSON_NAME] [PERSON_NAME] (1757078232 / 13417700), E…"
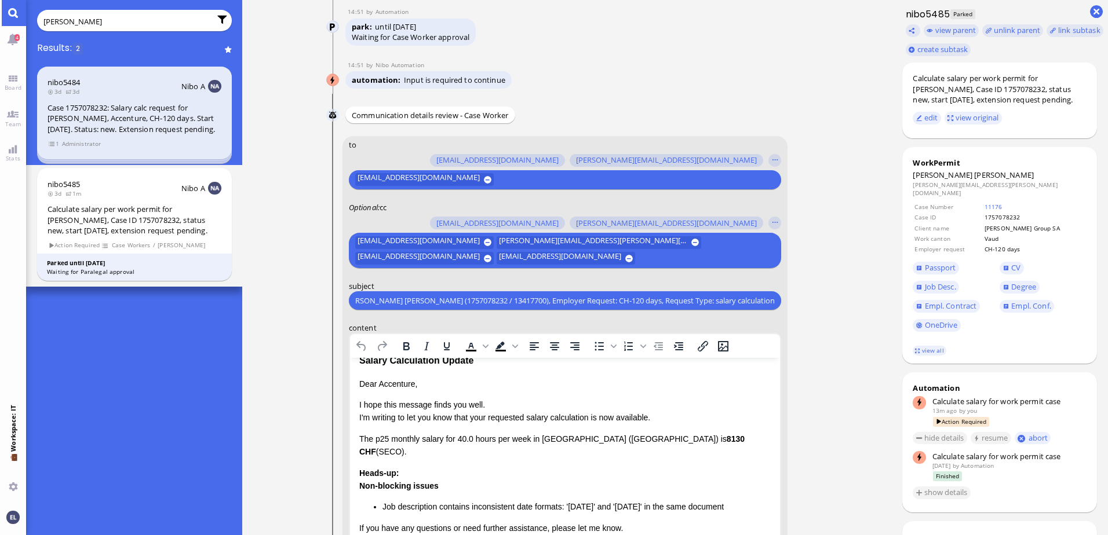
scroll to position [0, 0]
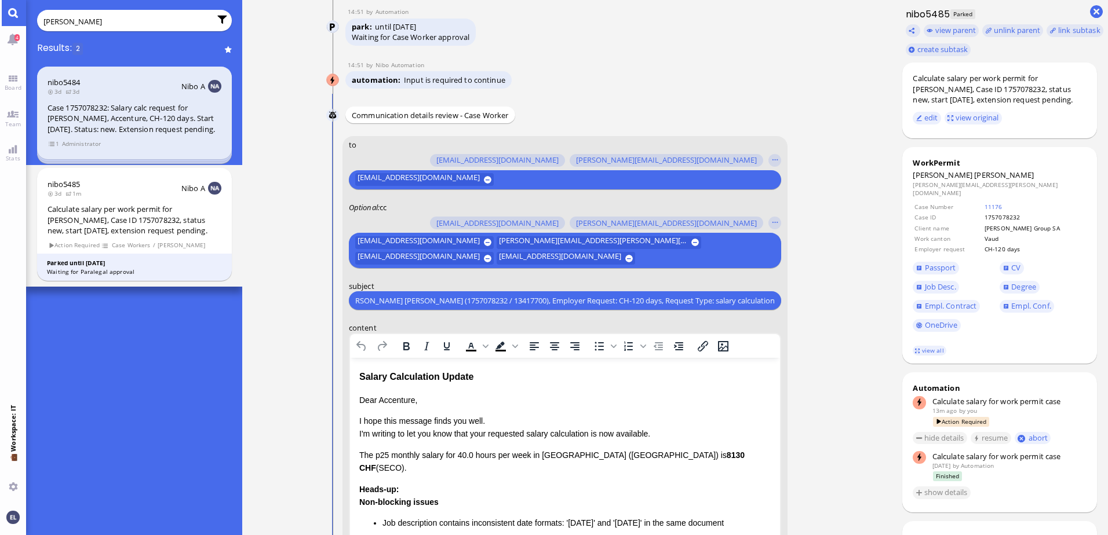
type input "RE: PazPerTout new case: [PERSON_NAME] [PERSON_NAME] (1757078232 / 13417700), E…"
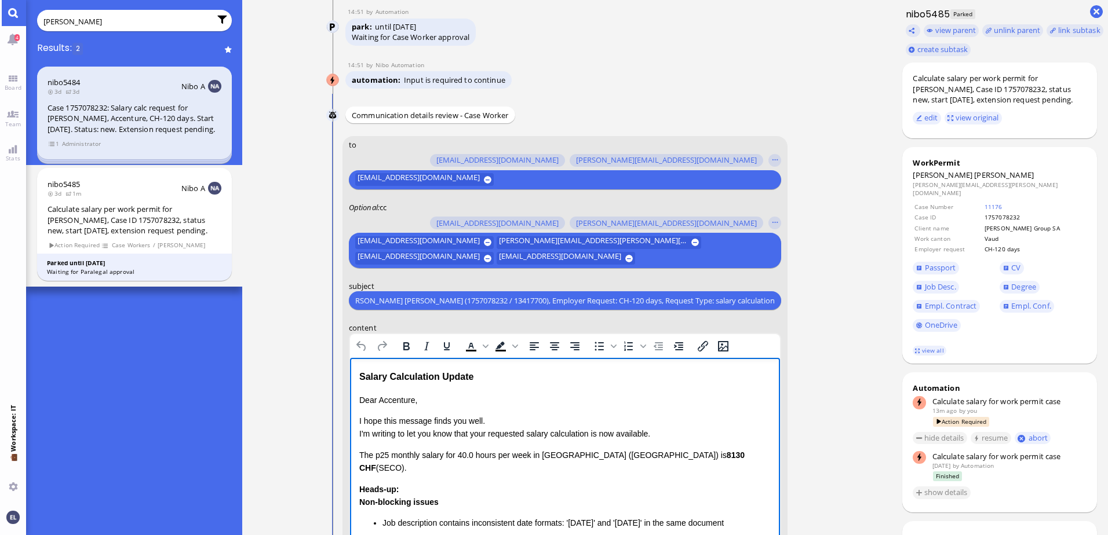
click at [390, 403] on p "Dear Accenture," at bounding box center [564, 400] width 411 height 13
drag, startPoint x: 357, startPoint y: 418, endPoint x: 692, endPoint y: 458, distance: 336.6
click at [692, 458] on html "Salary Calculation Update Dear [PERSON_NAME], I hope this message finds you wel…" at bounding box center [564, 496] width 430 height 276
drag, startPoint x: 693, startPoint y: 455, endPoint x: 323, endPoint y: 422, distance: 371.0
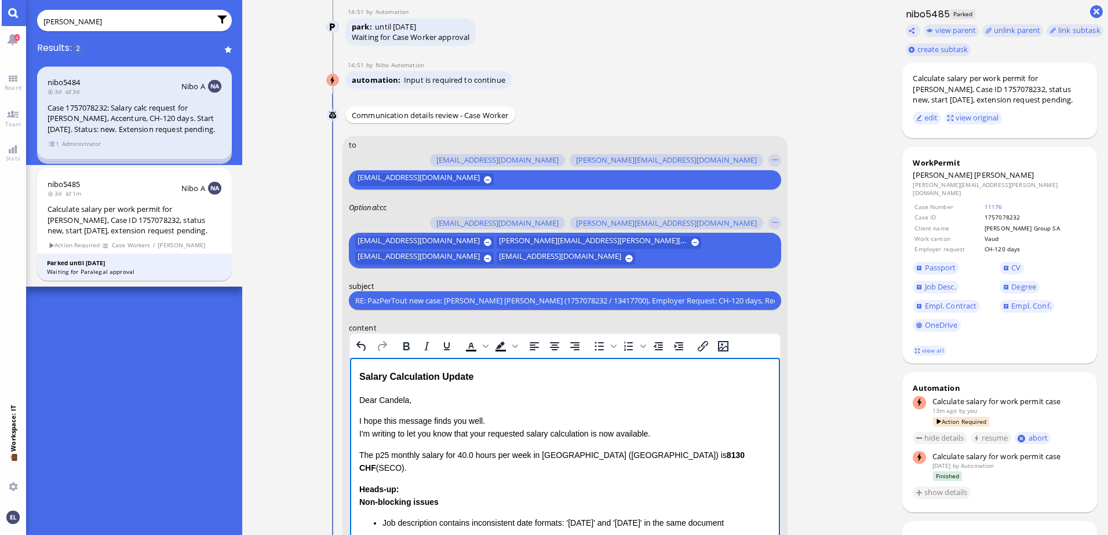
click at [349, 422] on html "Salary Calculation Update Dear [PERSON_NAME], I hope this message finds you wel…" at bounding box center [564, 496] width 430 height 276
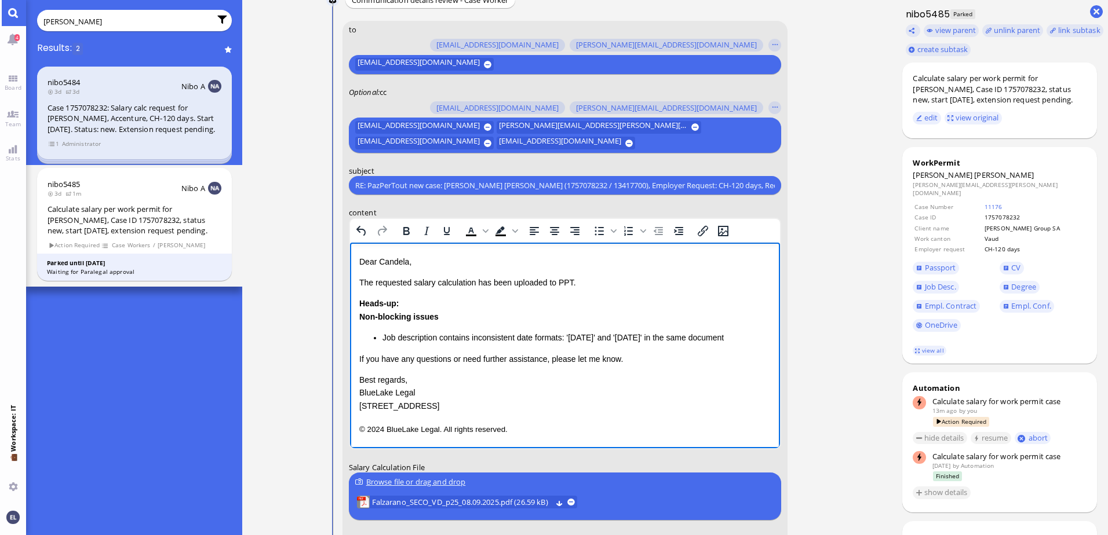
scroll to position [-132, 0]
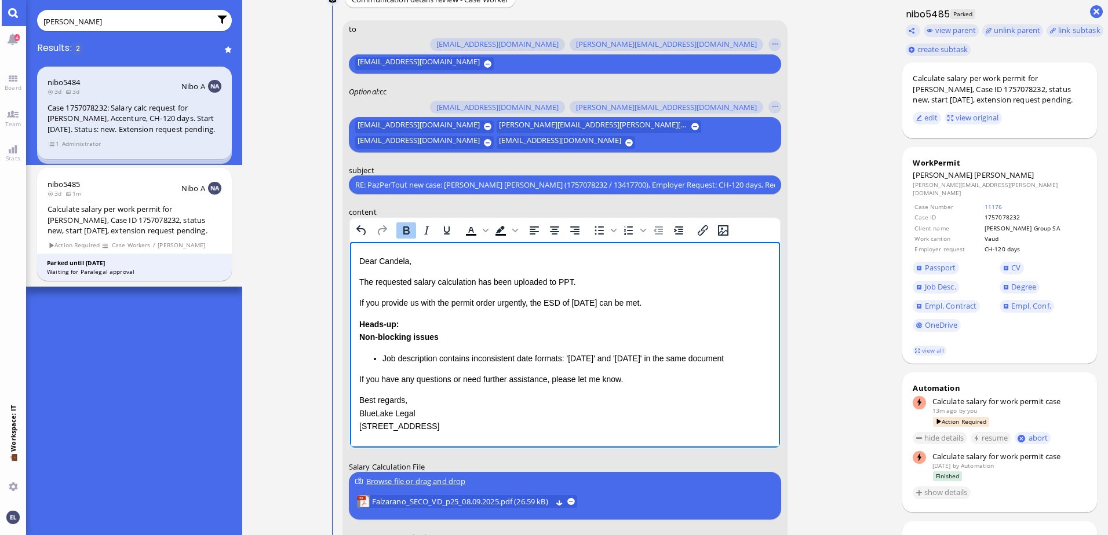
drag, startPoint x: 356, startPoint y: 319, endPoint x: 510, endPoint y: 434, distance: 192.0
click at [525, 440] on html "Salary Calculation Update Dear [PERSON_NAME], The requested salary calculation …" at bounding box center [564, 344] width 430 height 250
drag, startPoint x: 426, startPoint y: 427, endPoint x: 692, endPoint y: 566, distance: 299.5
click at [349, 324] on html "Salary Calculation Update Dear [PERSON_NAME], The requested salary calculation …" at bounding box center [564, 344] width 430 height 250
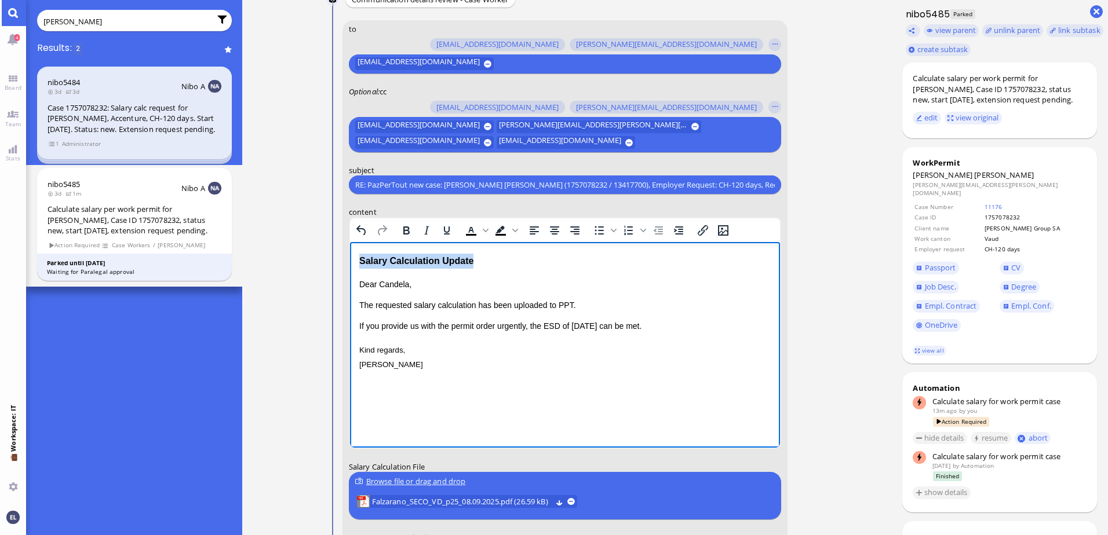
drag, startPoint x: 488, startPoint y: 258, endPoint x: 258, endPoint y: 262, distance: 230.0
click at [349, 262] on html "Salary Calculation Update Dear [PERSON_NAME], The requested salary calculation …" at bounding box center [564, 312] width 430 height 141
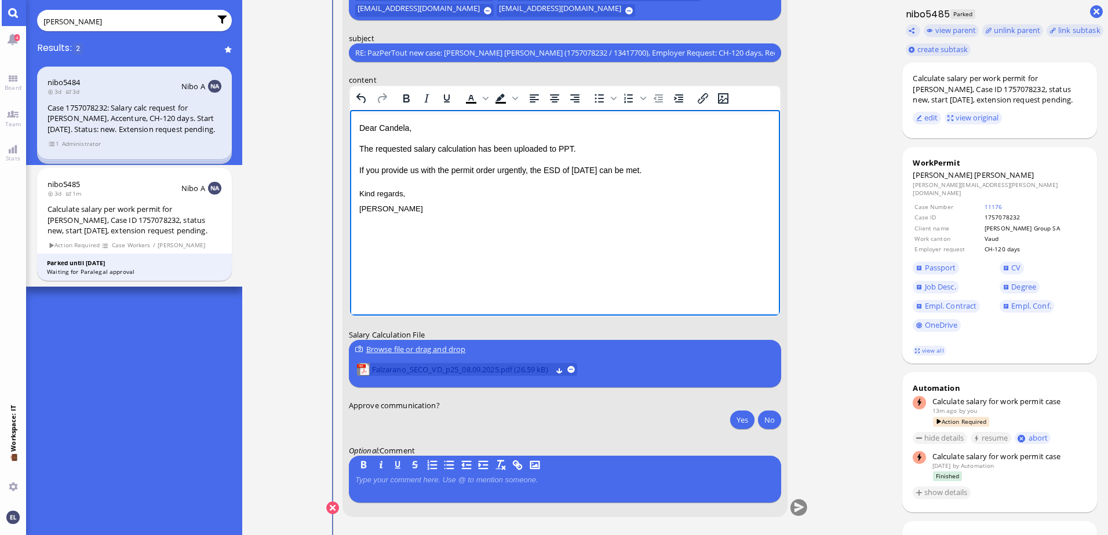
click at [498, 368] on span "Falzarano_SECO_VD_p25_08.09.2025.pdf (26.59 kB)" at bounding box center [461, 370] width 180 height 13
click at [510, 227] on html "Dear [PERSON_NAME], The requested salary calculation has been uploaded to PPT. …" at bounding box center [564, 168] width 430 height 117
click at [740, 419] on button "Yes" at bounding box center [742, 420] width 24 height 19
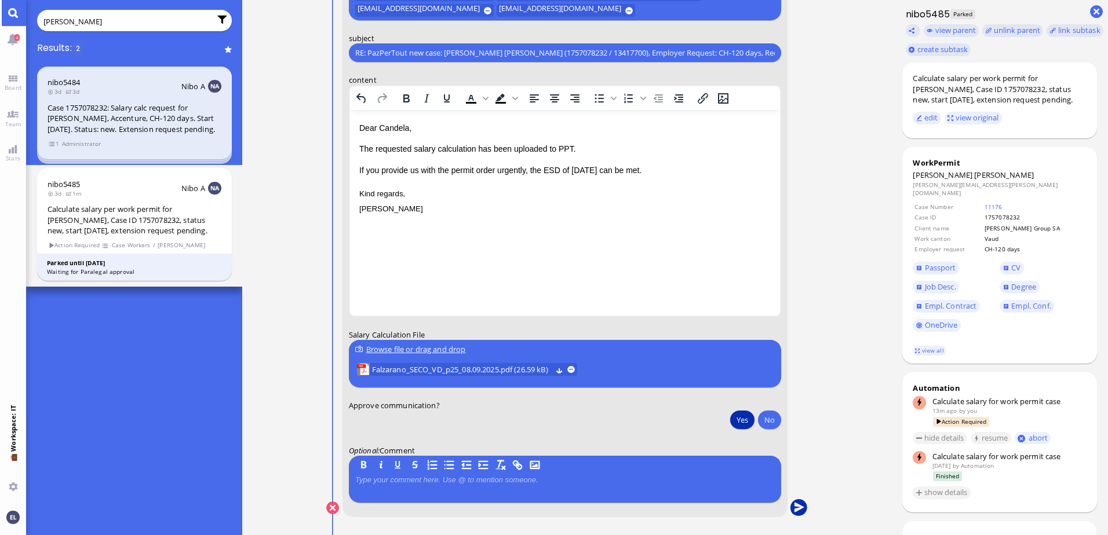
click at [799, 506] on button "submit" at bounding box center [798, 508] width 17 height 17
click at [740, 420] on button "Yes" at bounding box center [742, 420] width 24 height 19
click at [798, 503] on button "submit" at bounding box center [798, 508] width 17 height 17
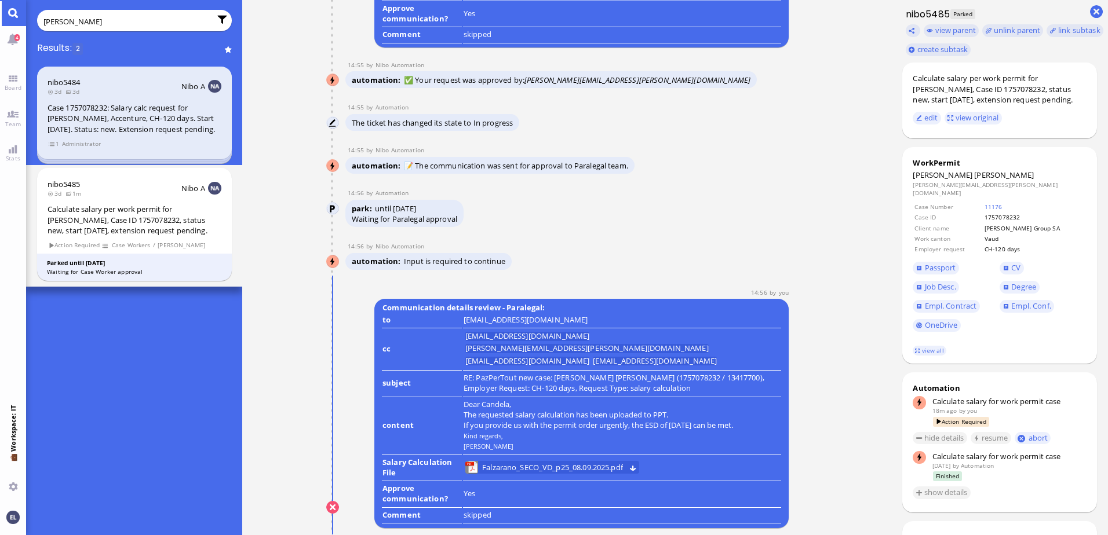
scroll to position [0, 0]
